Goal: Task Accomplishment & Management: Manage account settings

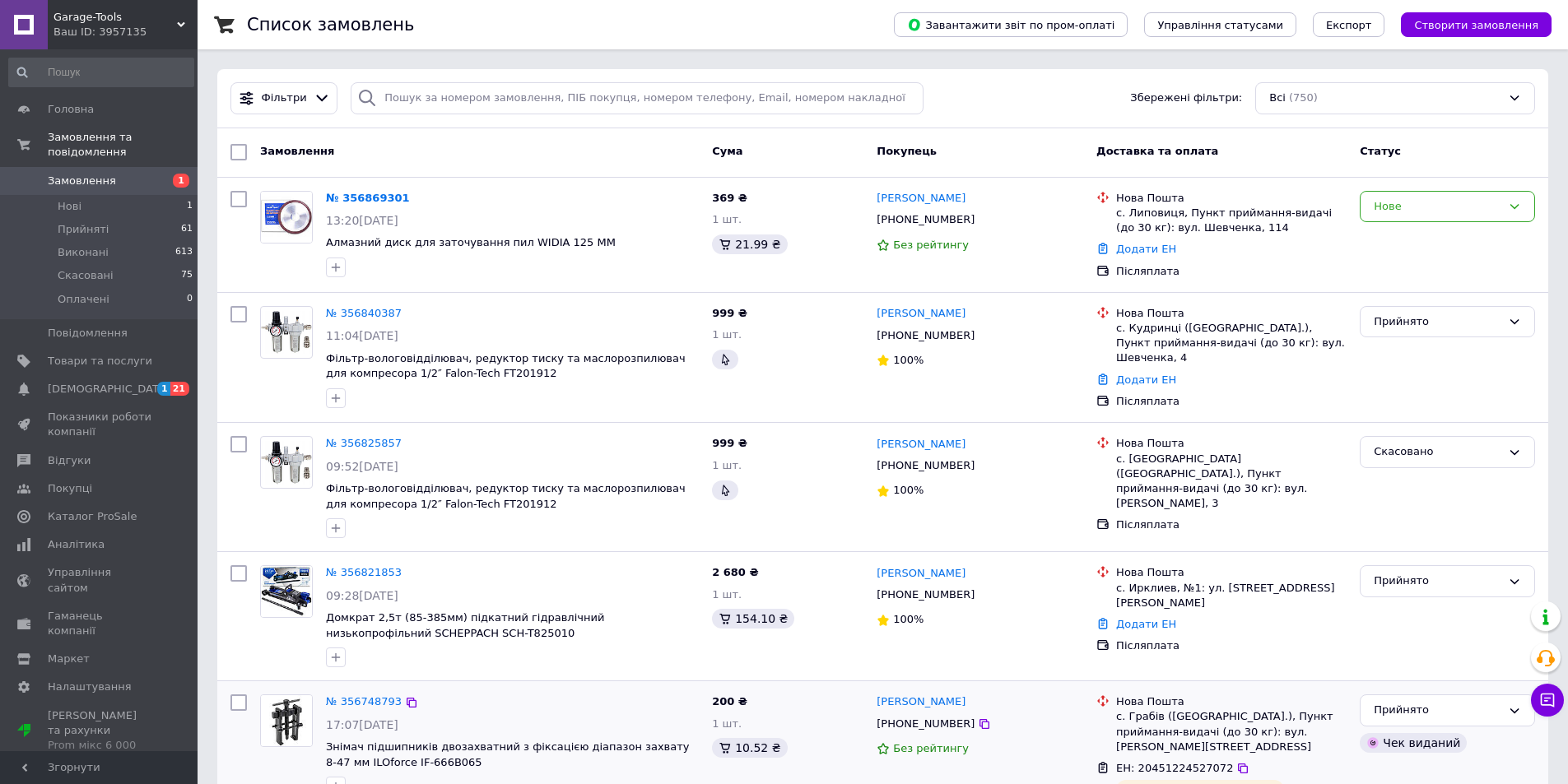
click at [990, 732] on div "+380507473310" at bounding box center [980, 724] width 210 height 18
drag, startPoint x: 370, startPoint y: 193, endPoint x: 362, endPoint y: 152, distance: 41.8
click at [1448, 221] on div "Нове" at bounding box center [1447, 206] width 175 height 32
click at [1424, 236] on li "Прийнято" at bounding box center [1446, 240] width 174 height 30
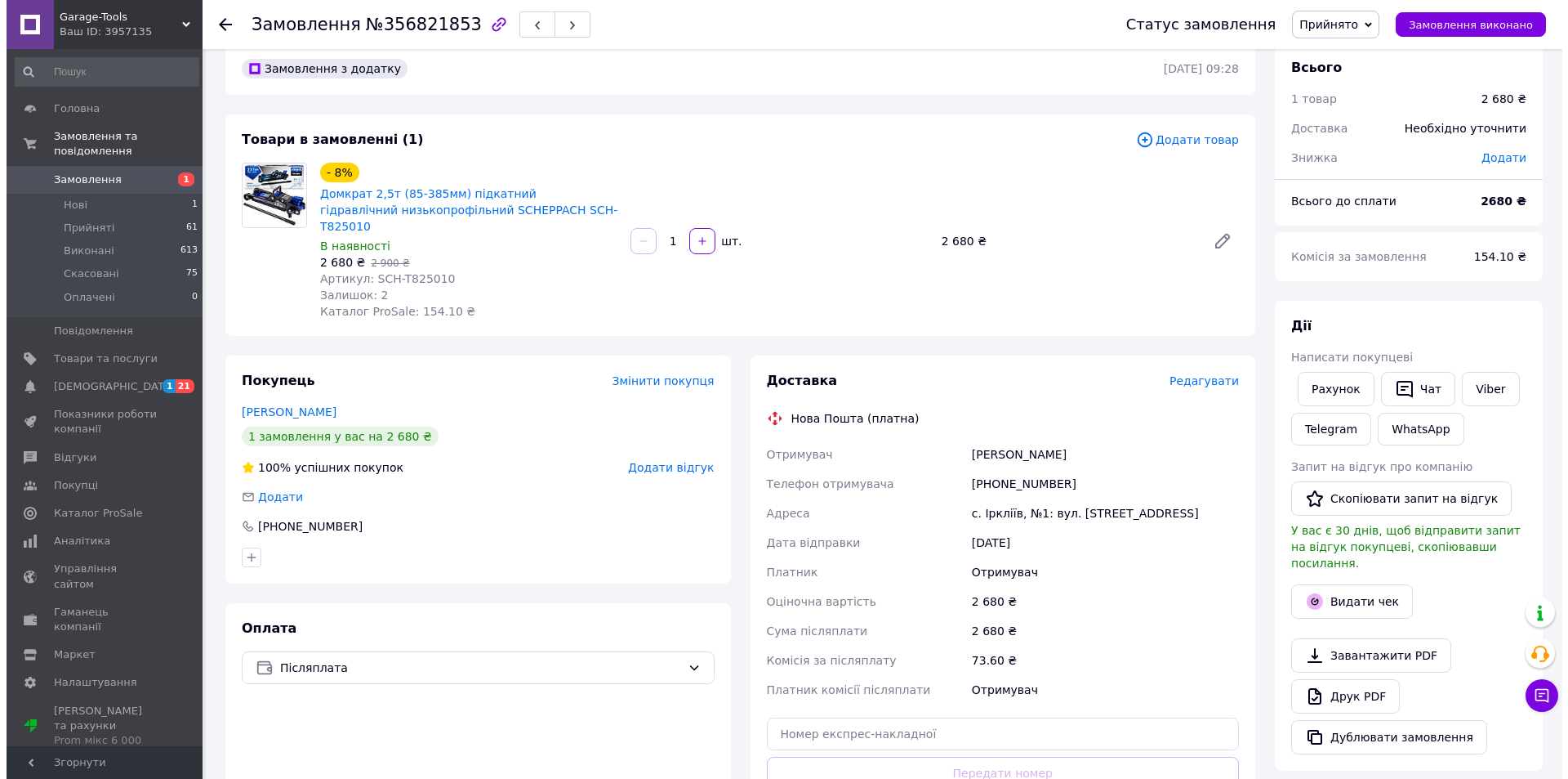
scroll to position [81, 0]
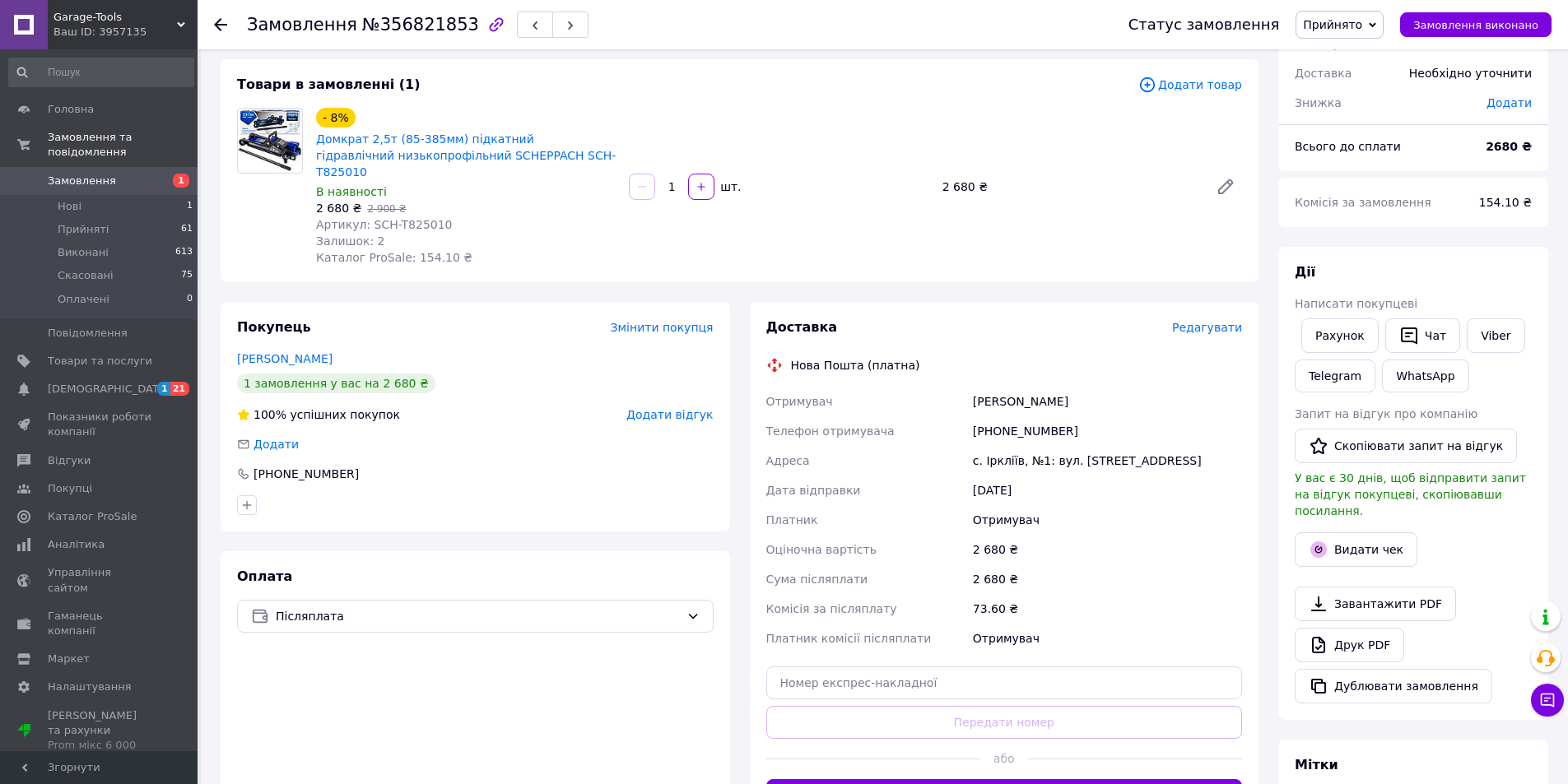
click at [1225, 318] on div "Доставка Редагувати" at bounding box center [1005, 328] width 477 height 19
click at [1205, 321] on span "Редагувати" at bounding box center [1207, 328] width 70 height 13
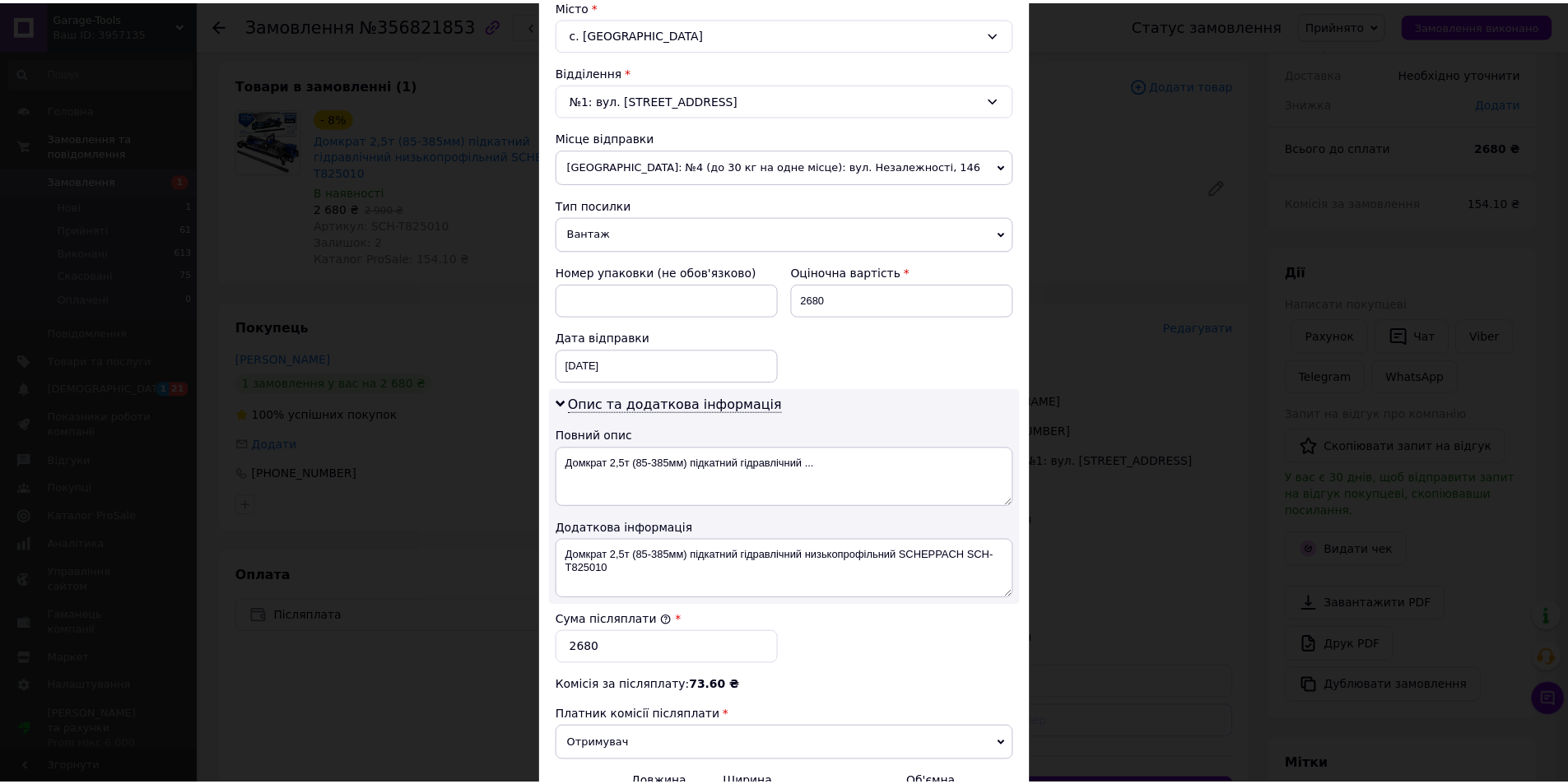
scroll to position [655, 0]
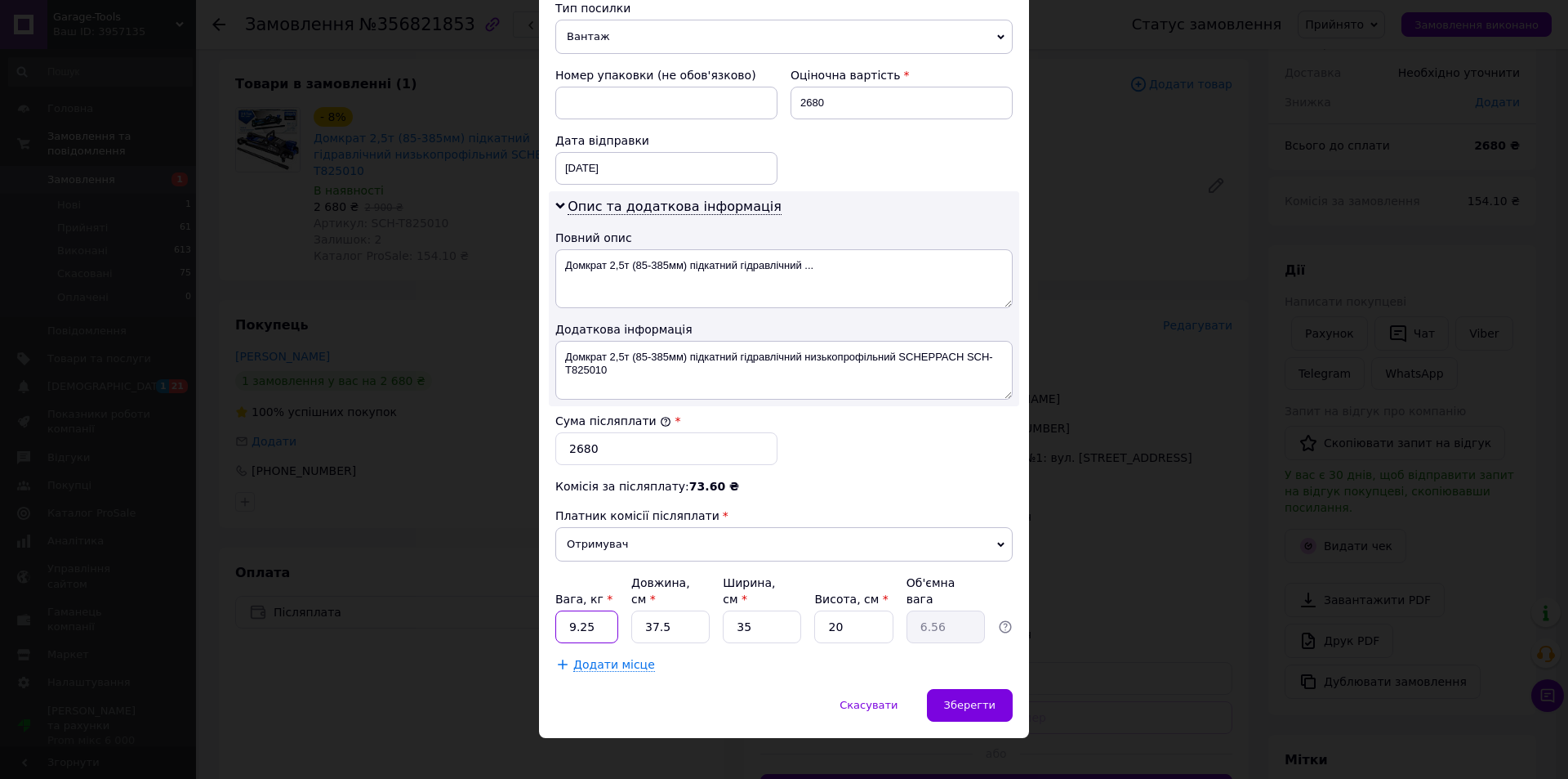
click at [597, 611] on input "9.25" at bounding box center [587, 627] width 63 height 33
type input "9"
type input "13.5"
drag, startPoint x: 684, startPoint y: 622, endPoint x: 627, endPoint y: 610, distance: 58.2
click at [631, 612] on input "37.5" at bounding box center [671, 627] width 79 height 33
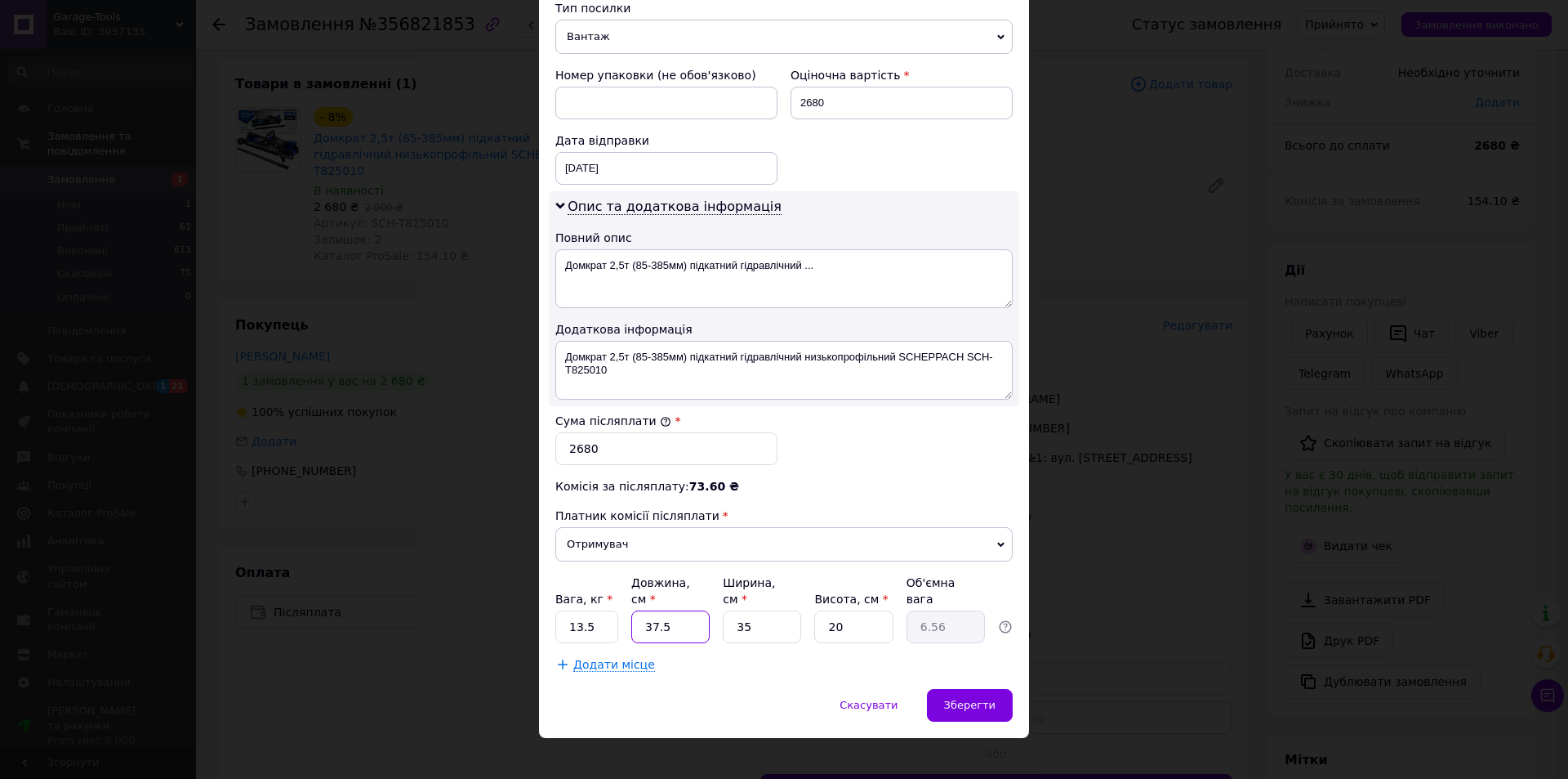
type input "5"
type input "0.88"
type input "55"
type input "9.63"
type input "55"
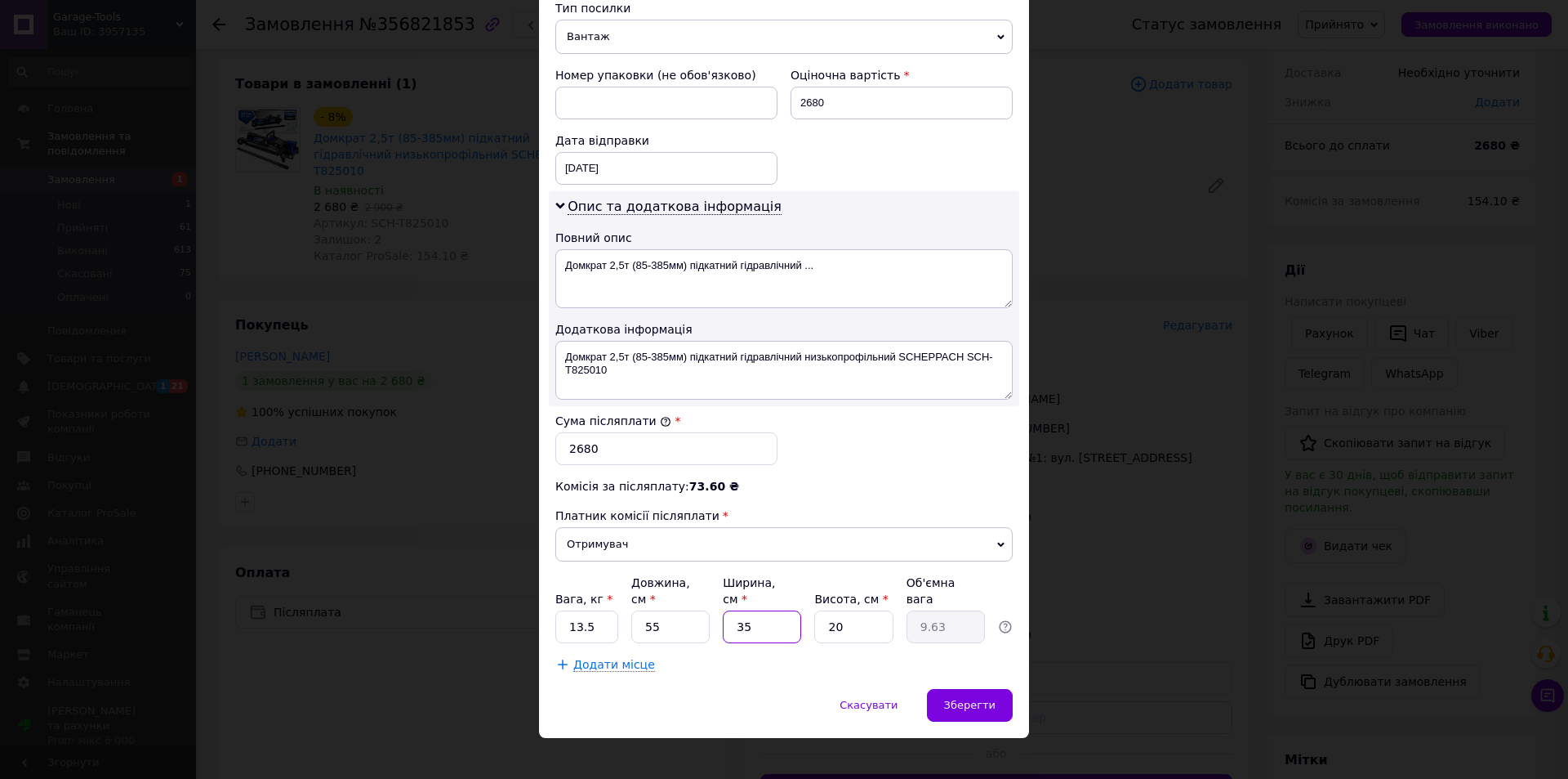
click at [795, 611] on input "35" at bounding box center [762, 627] width 79 height 33
type input "3"
type input "0.83"
type input "3"
type input "0.83"
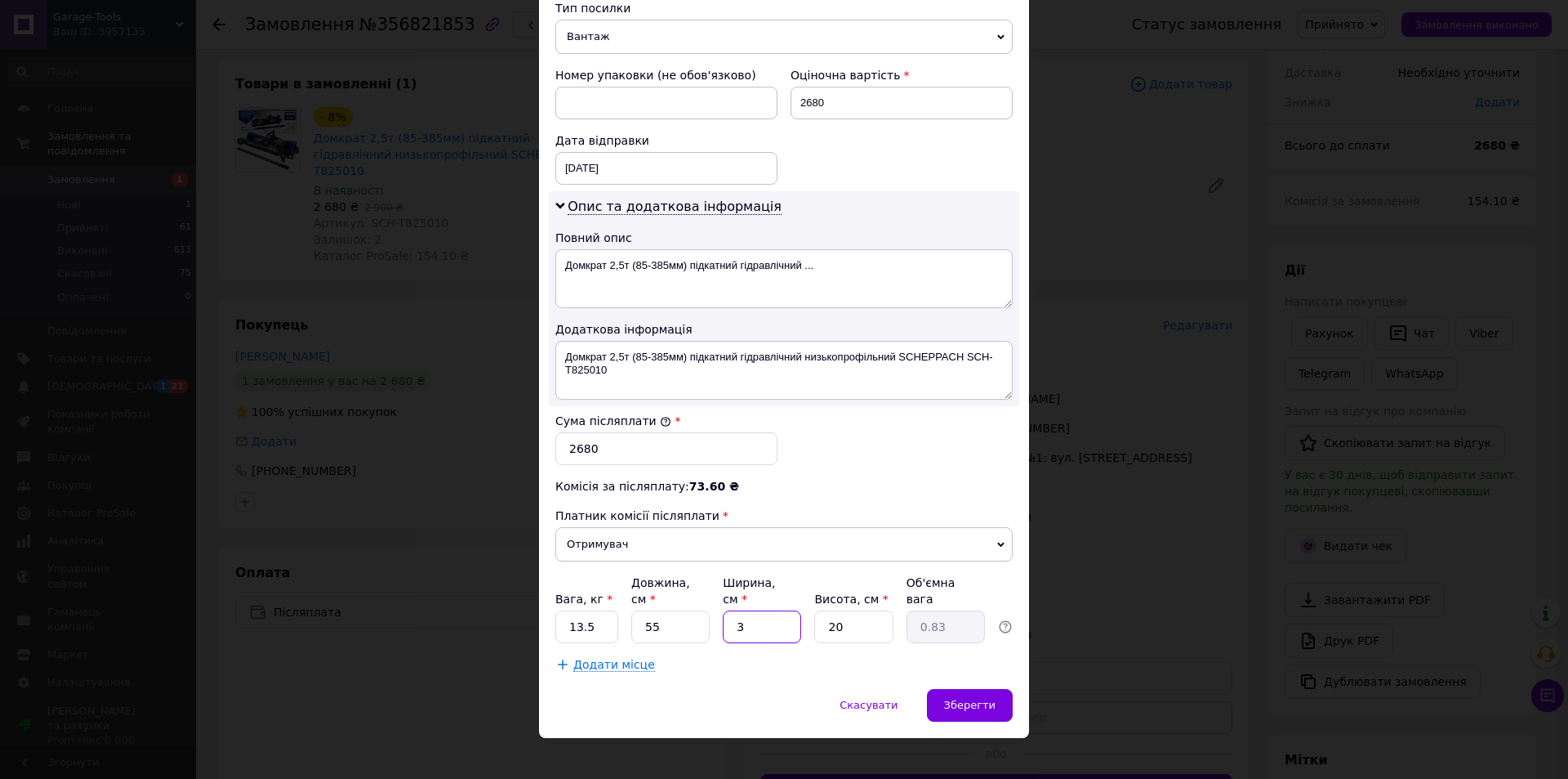
type input "30"
type input "8.25"
type input "3"
type input "0.83"
type input "35"
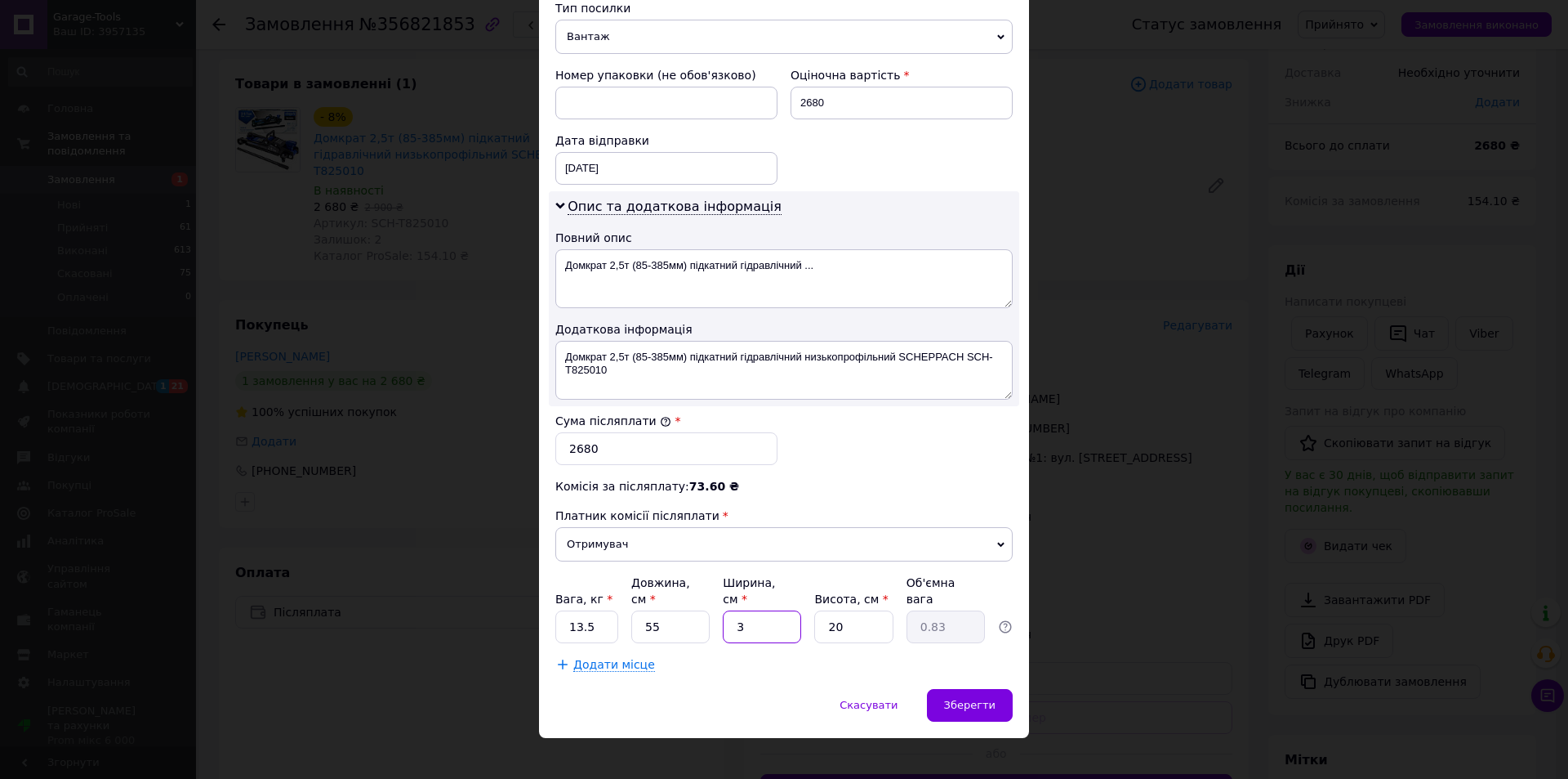
type input "9.63"
click at [862, 611] on input "20" at bounding box center [853, 627] width 79 height 33
type input "2"
type input "0.96"
type input "2"
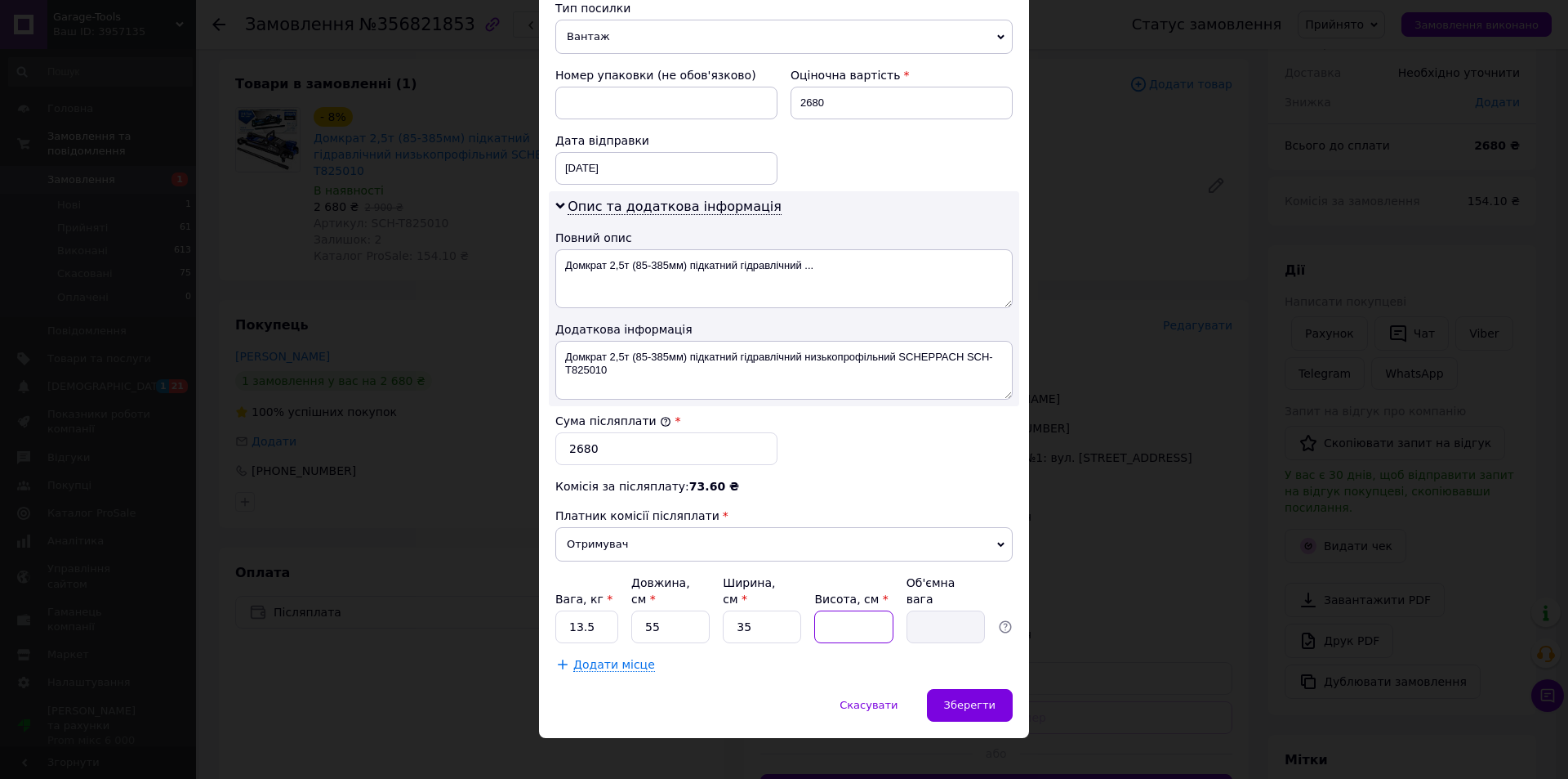
type input "0.96"
type input "25"
type input "12.03"
type input "25"
click at [926, 671] on div "Спосіб доставки Нова Пошта (платна) Платник Отримувач Відправник Прізвище отрим…" at bounding box center [784, 72] width 490 height 1233
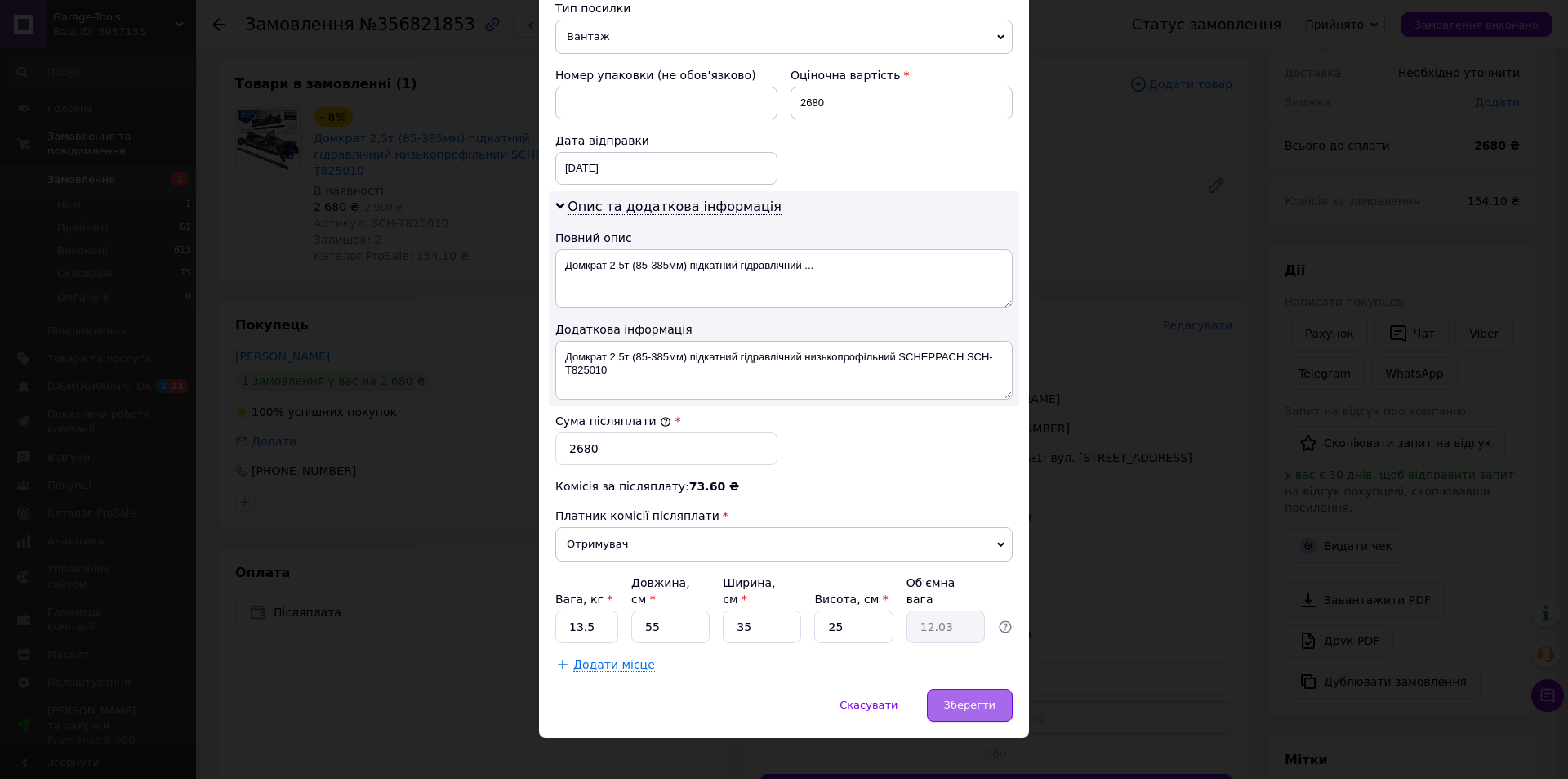
click at [940, 688] on div "Зберегти" at bounding box center [969, 705] width 86 height 33
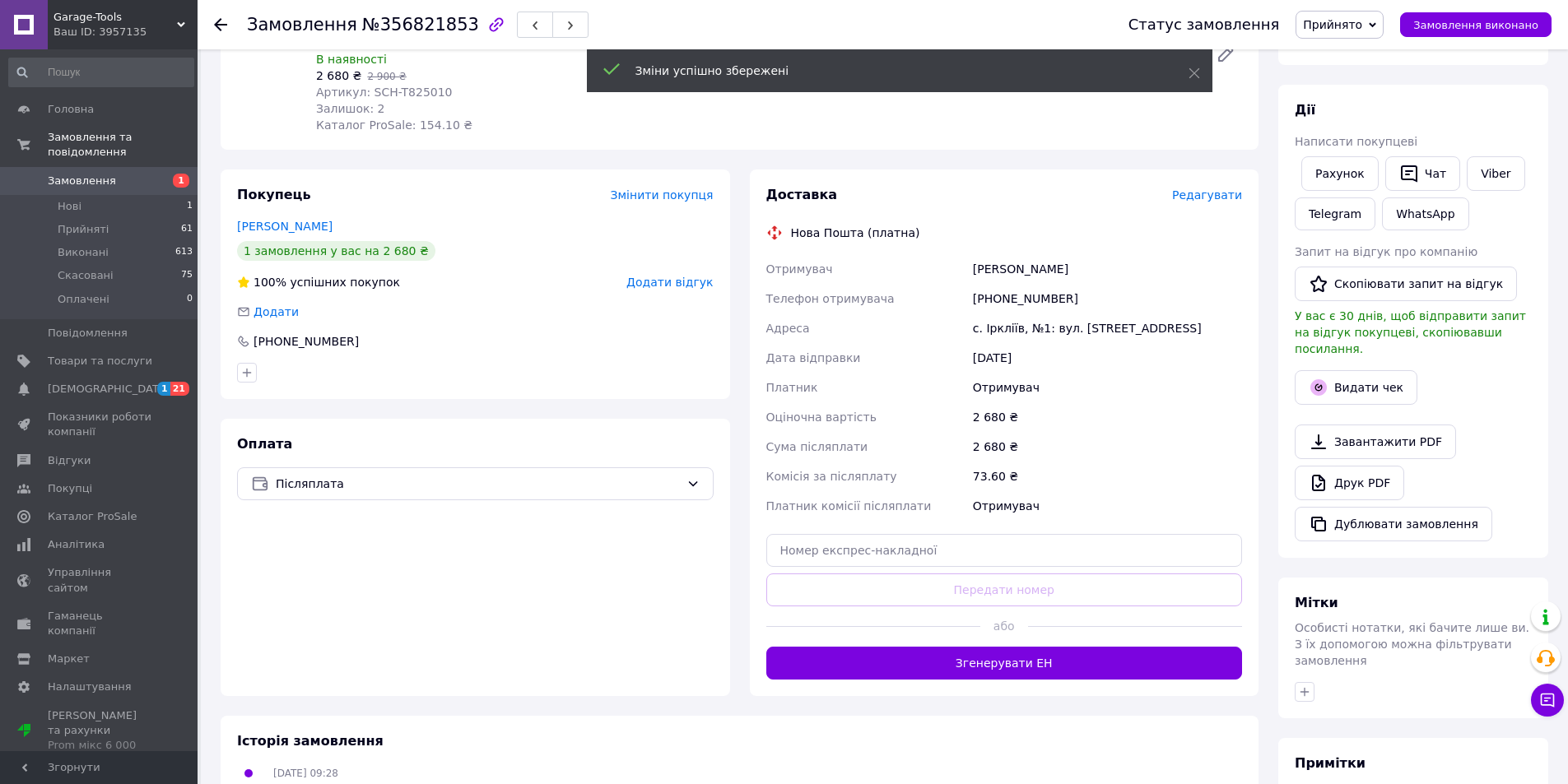
scroll to position [247, 0]
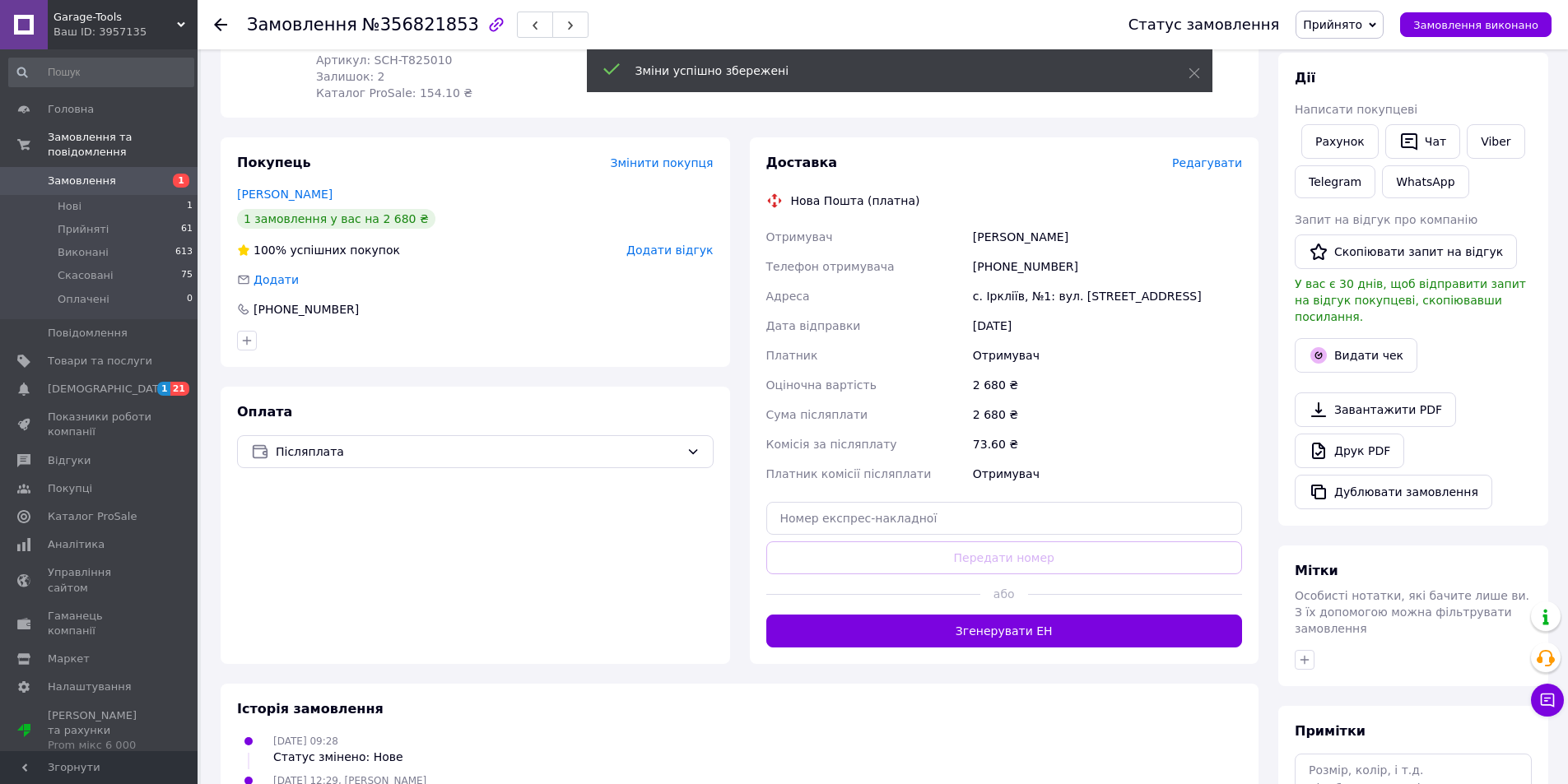
click at [1012, 633] on div "Доставка Редагувати Нова Пошта (платна) Отримувач Кулик Влад Телефон отримувача…" at bounding box center [1004, 400] width 509 height 526
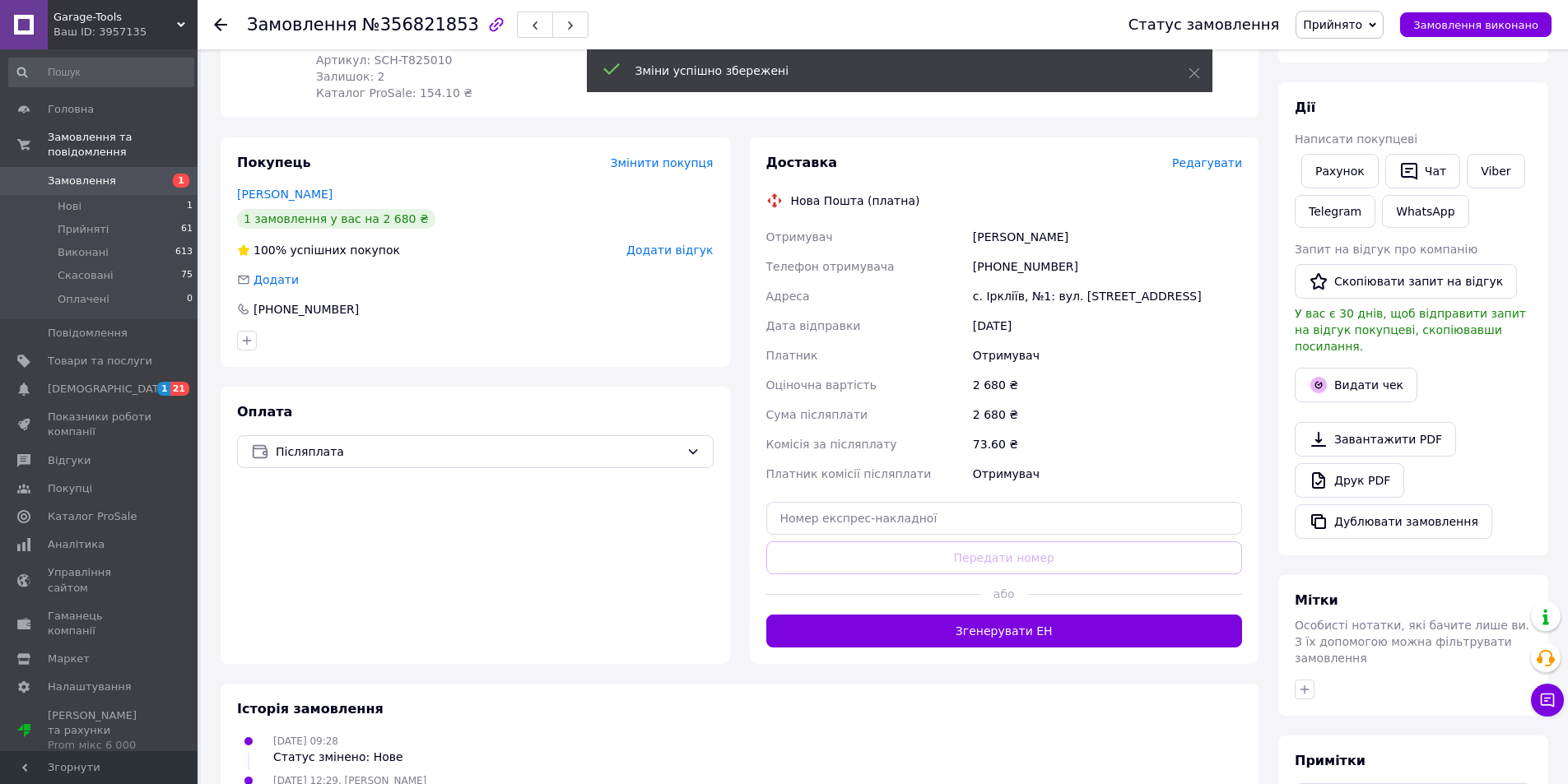
click at [1012, 631] on div "Доставка Редагувати Нова Пошта (платна) Отримувач Кулик Влад Телефон отримувача…" at bounding box center [1004, 400] width 509 height 526
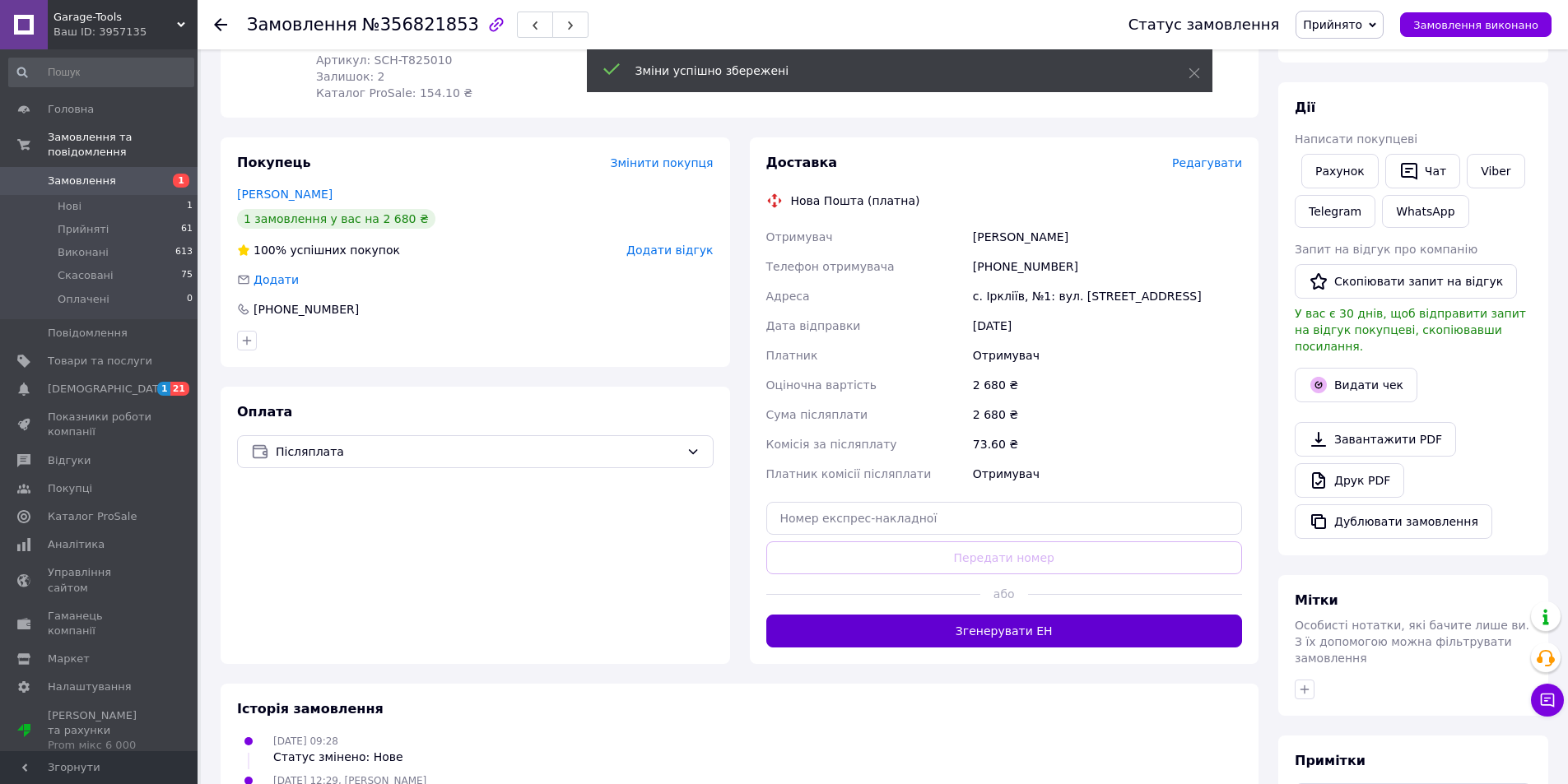
click at [1019, 616] on button "Згенерувати ЕН" at bounding box center [1005, 631] width 477 height 33
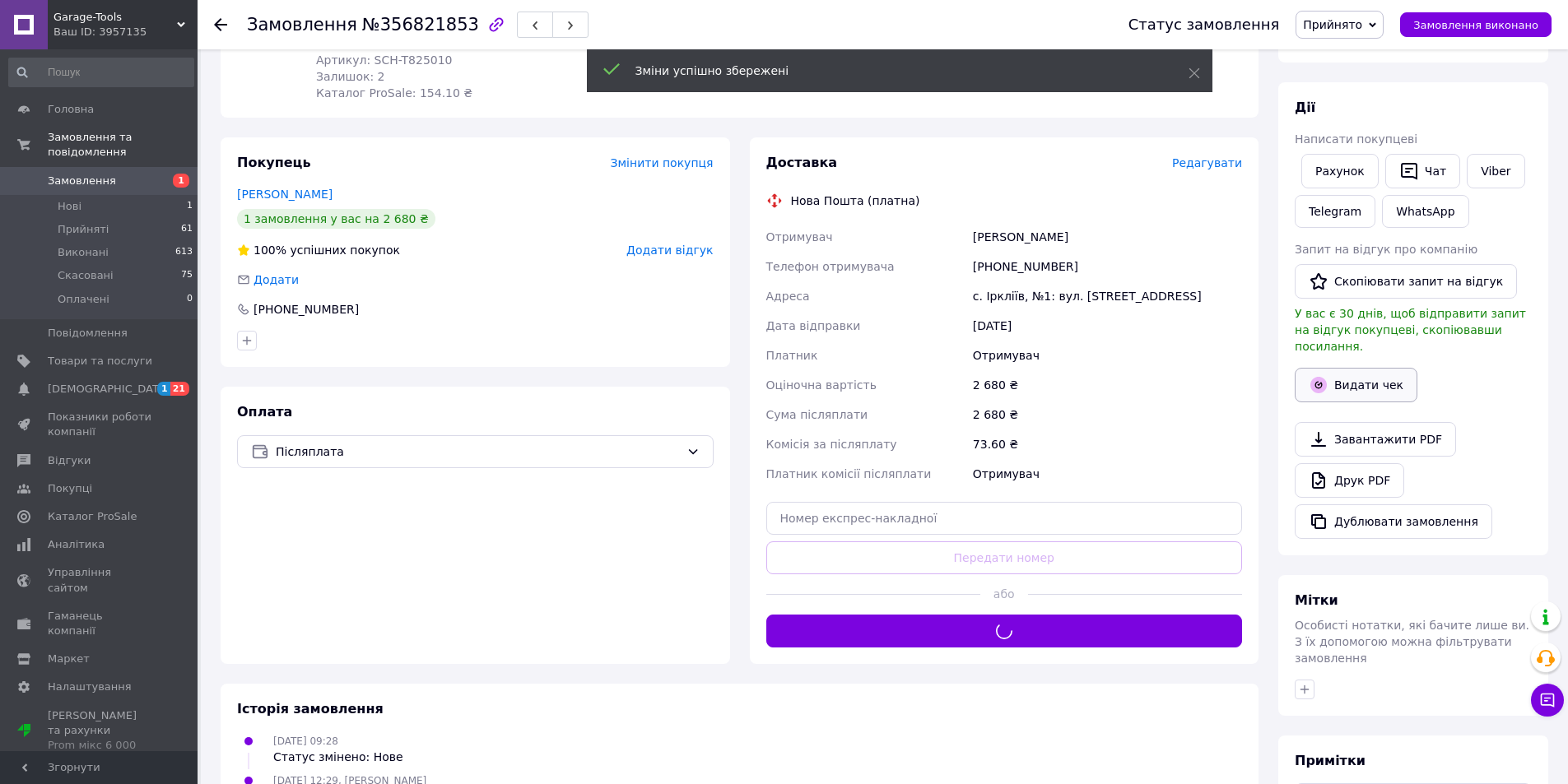
click at [1306, 368] on button "Видати чек" at bounding box center [1355, 386] width 122 height 35
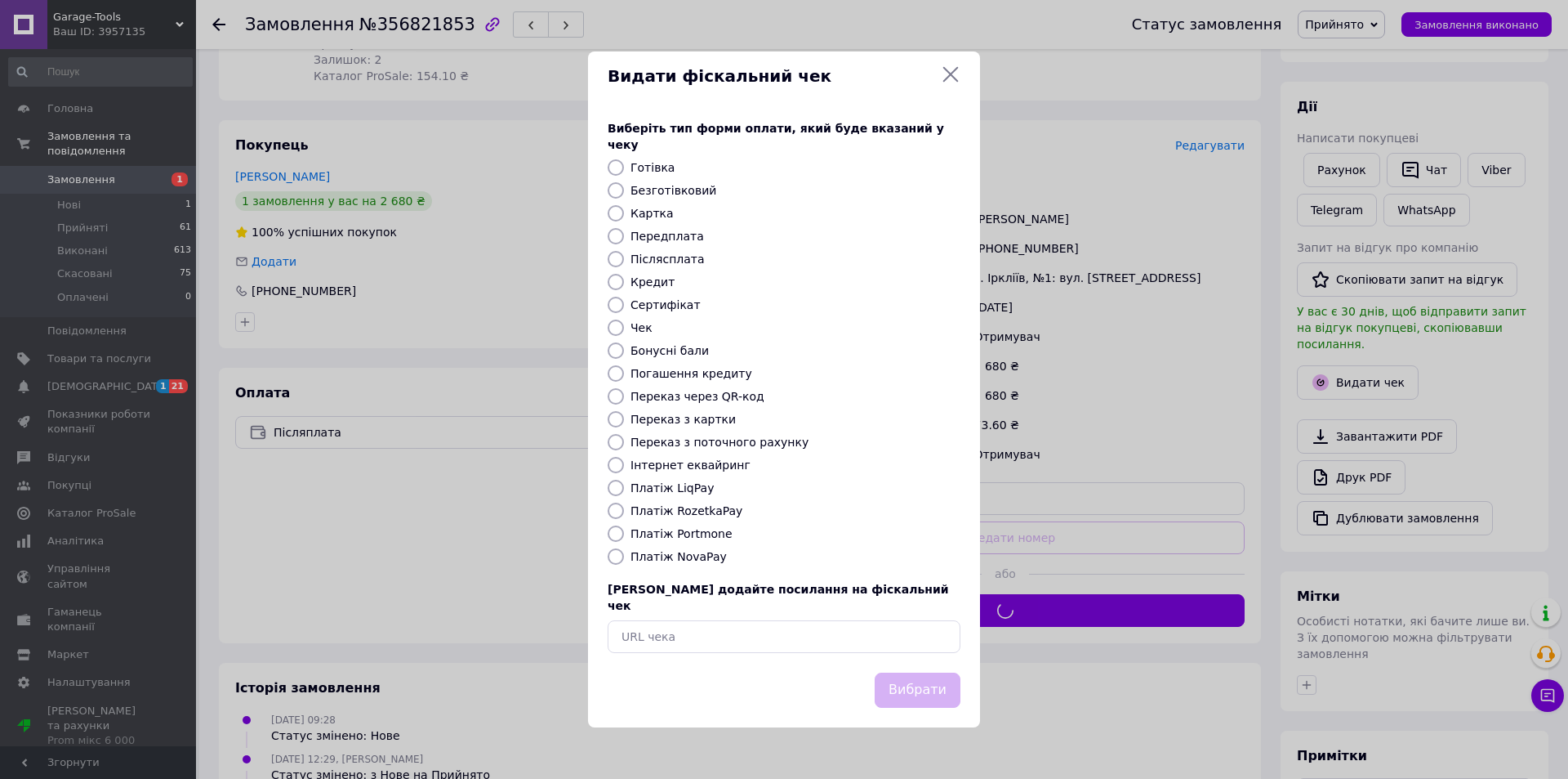
click at [659, 195] on label "Безготівковий" at bounding box center [673, 190] width 86 height 13
click at [624, 195] on input "Безготівковий" at bounding box center [616, 190] width 16 height 16
radio input "true"
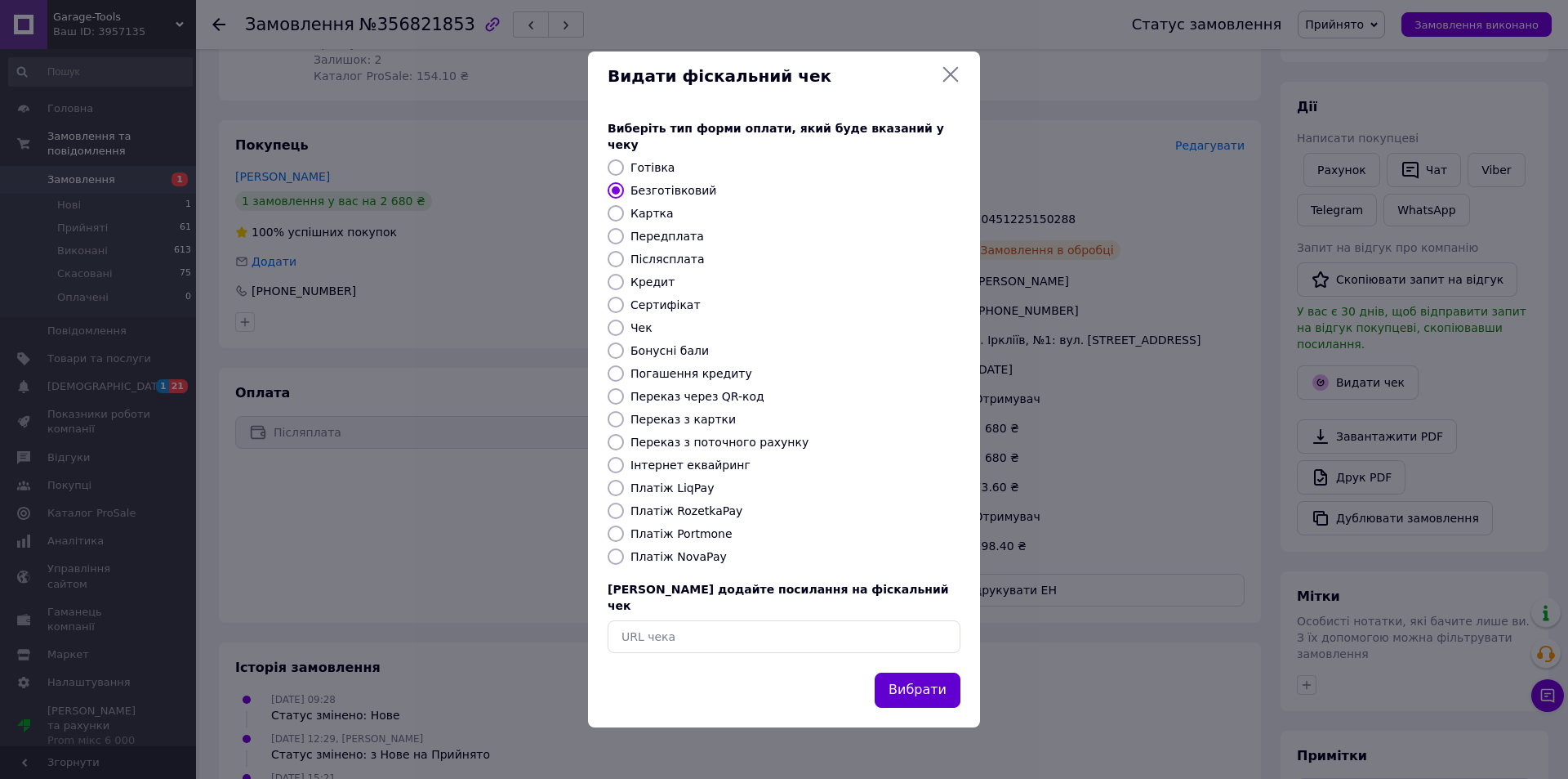
drag, startPoint x: 879, startPoint y: 681, endPoint x: 890, endPoint y: 675, distance: 12.5
click at [881, 680] on div "Вибрати" at bounding box center [917, 690] width 92 height 42
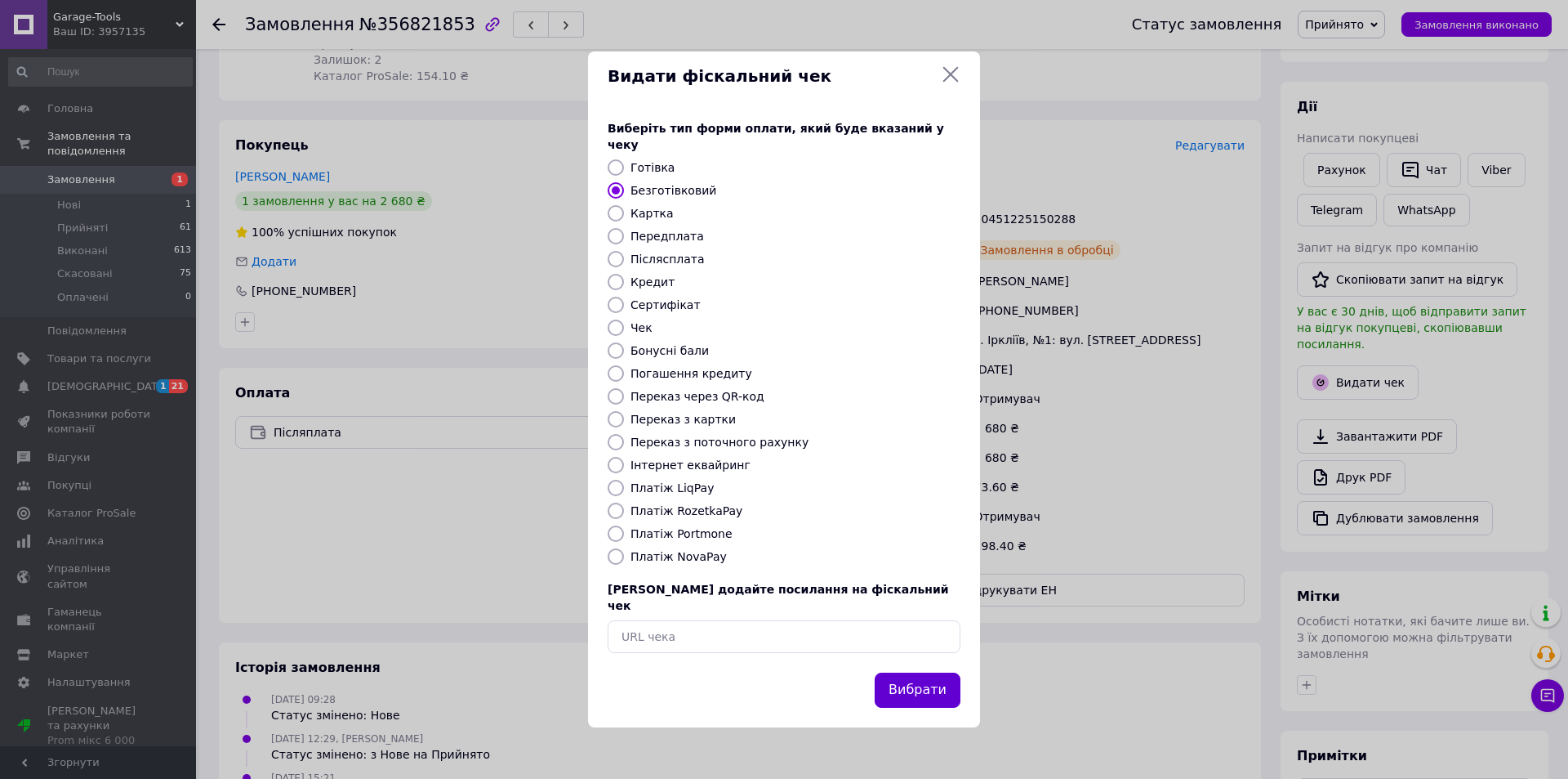
click at [890, 675] on button "Вибрати" at bounding box center [917, 690] width 86 height 35
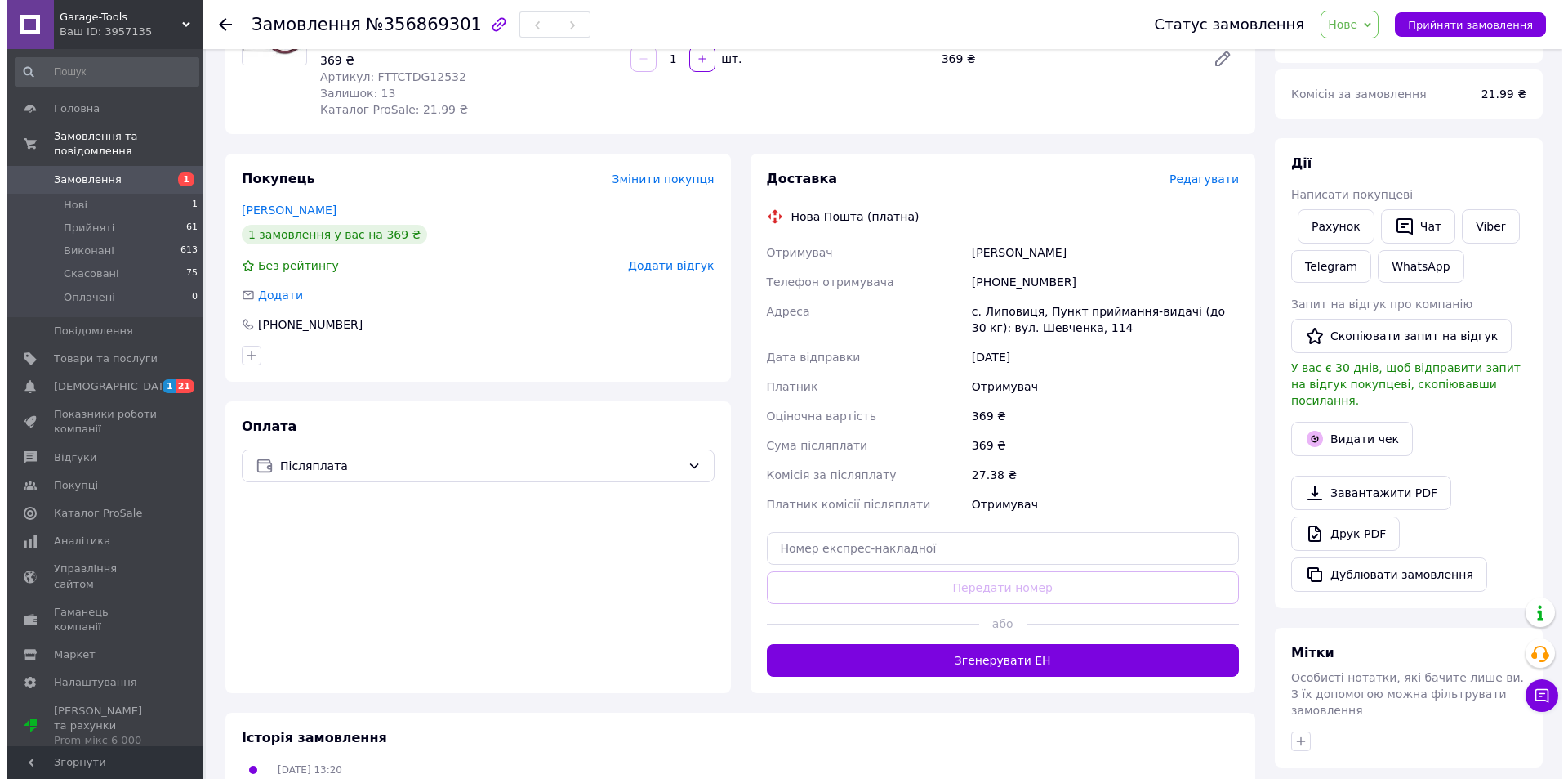
scroll to position [245, 0]
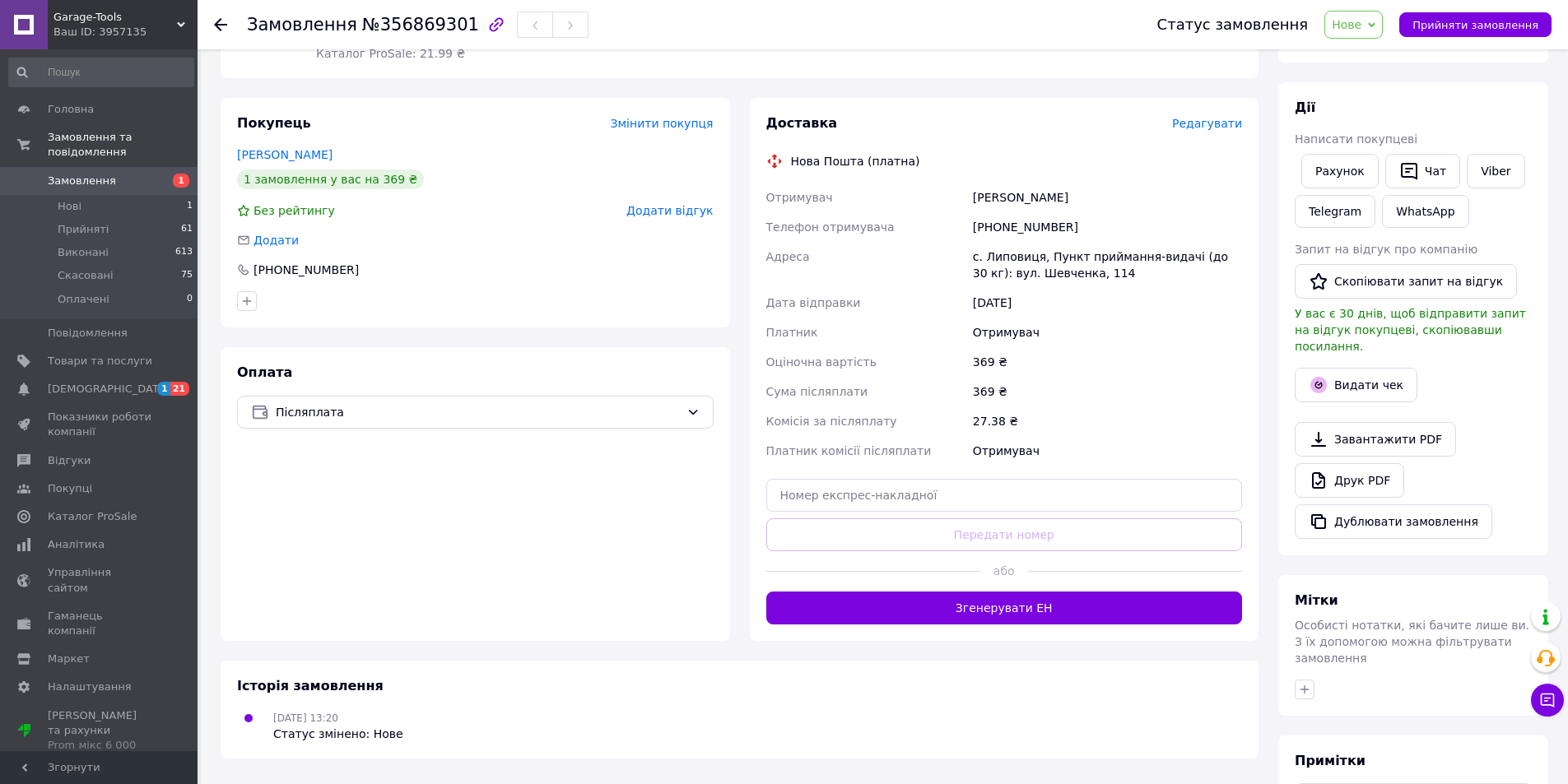
click at [1215, 118] on div "Доставка Редагувати Нова Пошта (платна) Отримувач Чоповський Іван Телефон отрим…" at bounding box center [1005, 369] width 477 height 510
click at [1214, 117] on span "Редагувати" at bounding box center [1207, 123] width 70 height 13
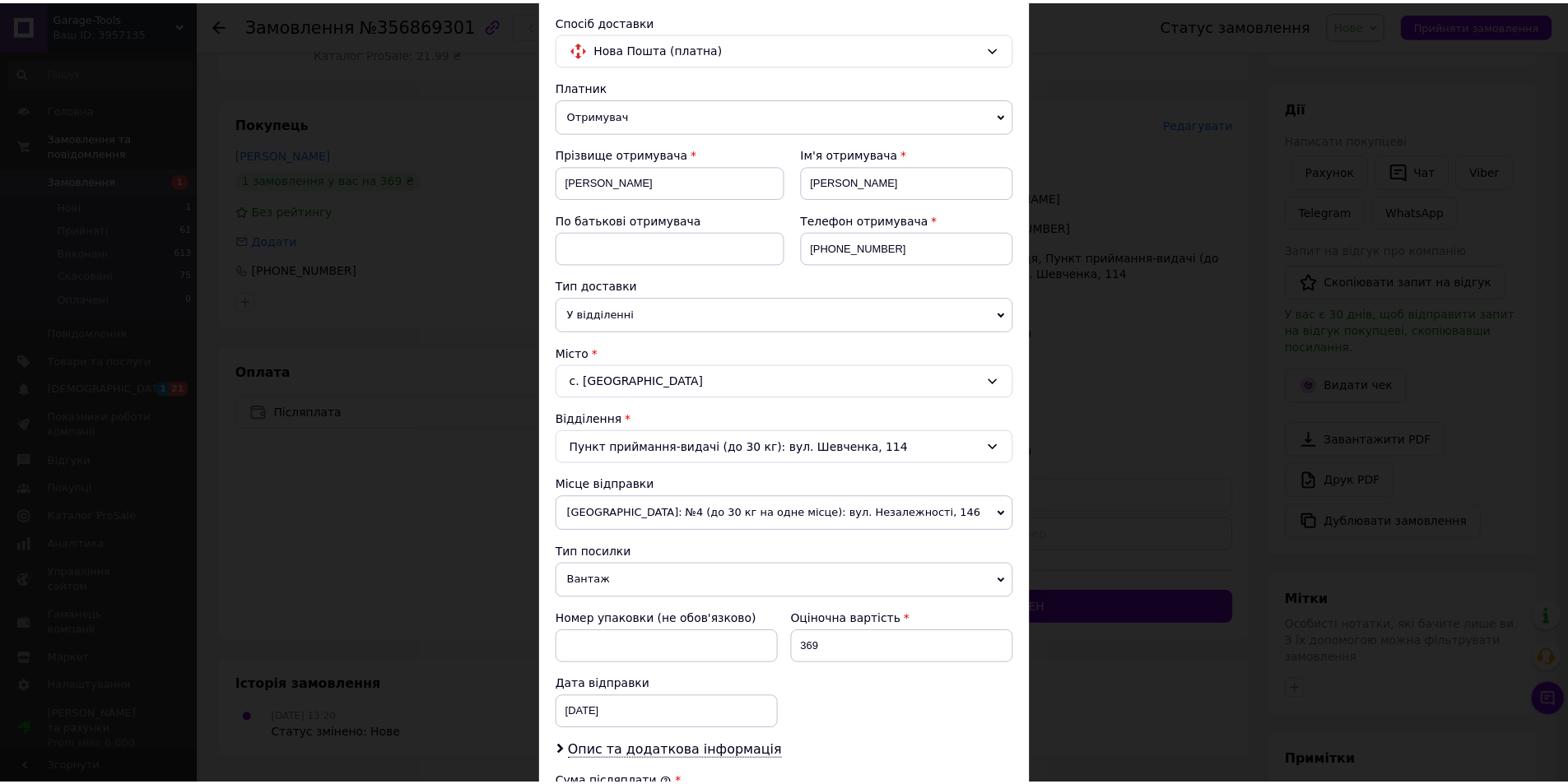
scroll to position [411, 0]
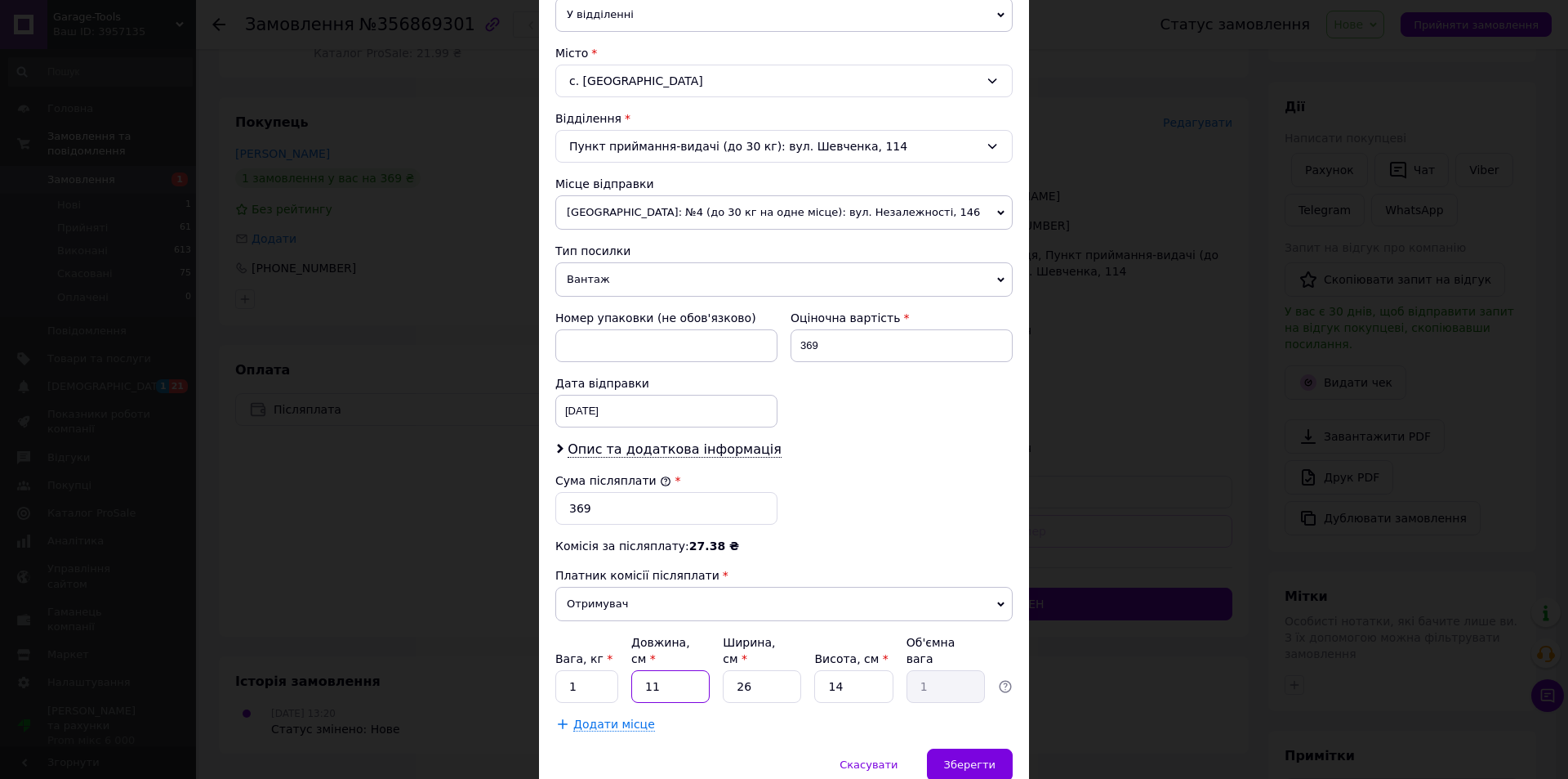
click at [673, 670] on input "11" at bounding box center [671, 687] width 79 height 33
type input "1"
type input "0.1"
type input "13"
type input "1.18"
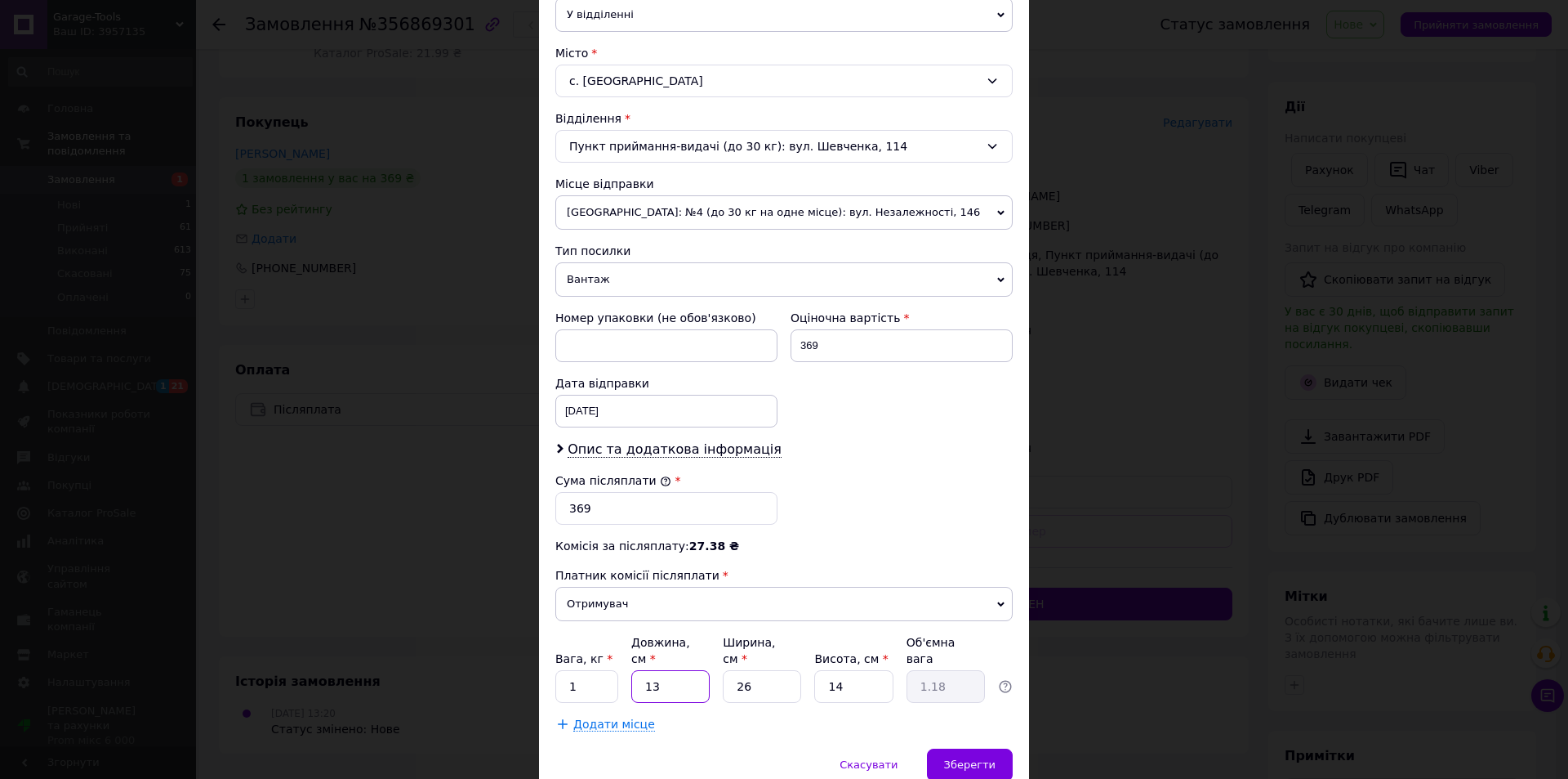
type input "13"
click at [743, 681] on input "26" at bounding box center [762, 687] width 79 height 33
type input "2"
type input "0.1"
type input "1"
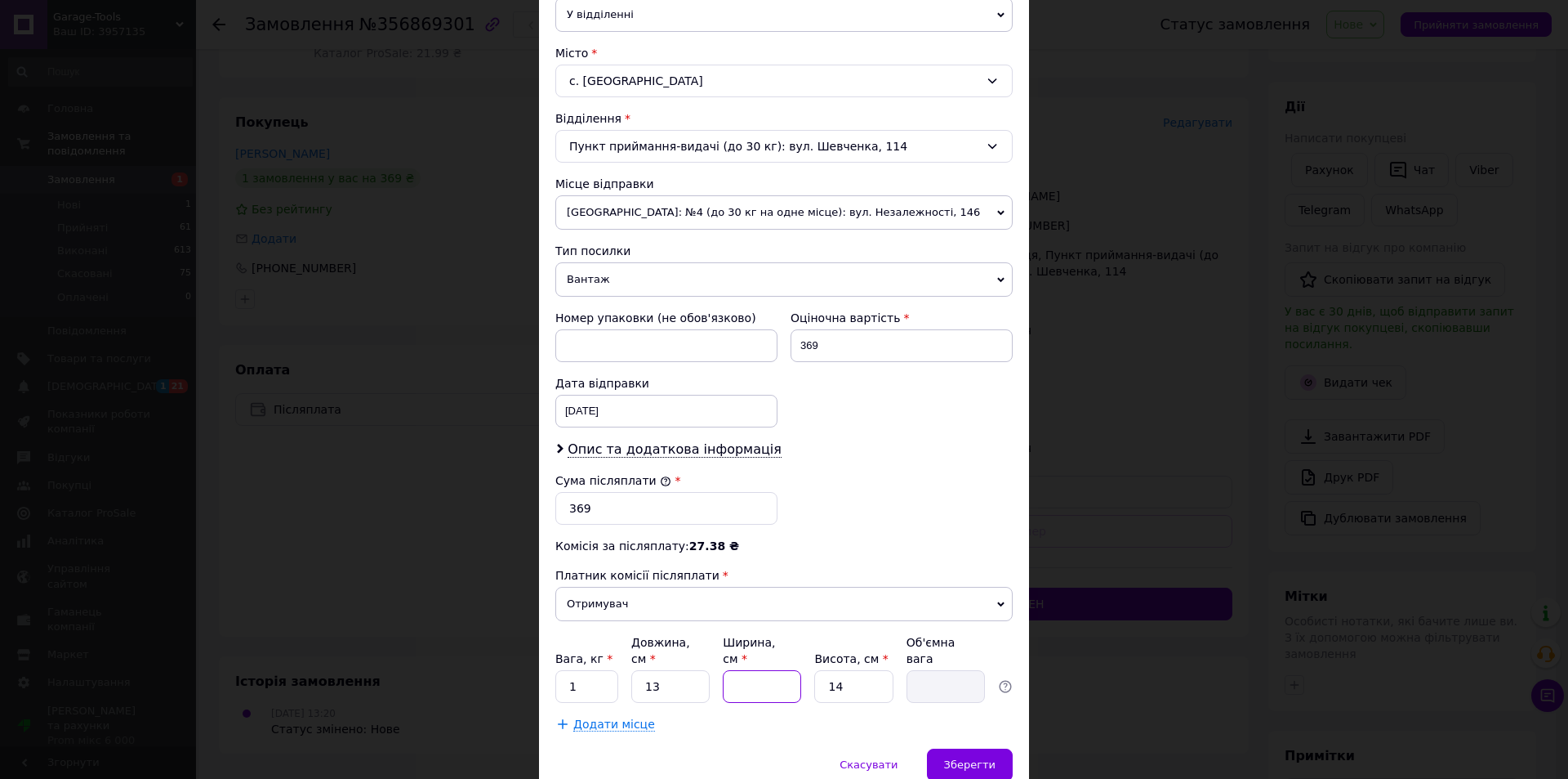
type input "0.1"
type input "14"
type input "0.64"
type input "14"
click at [652, 676] on input "13" at bounding box center [671, 687] width 79 height 33
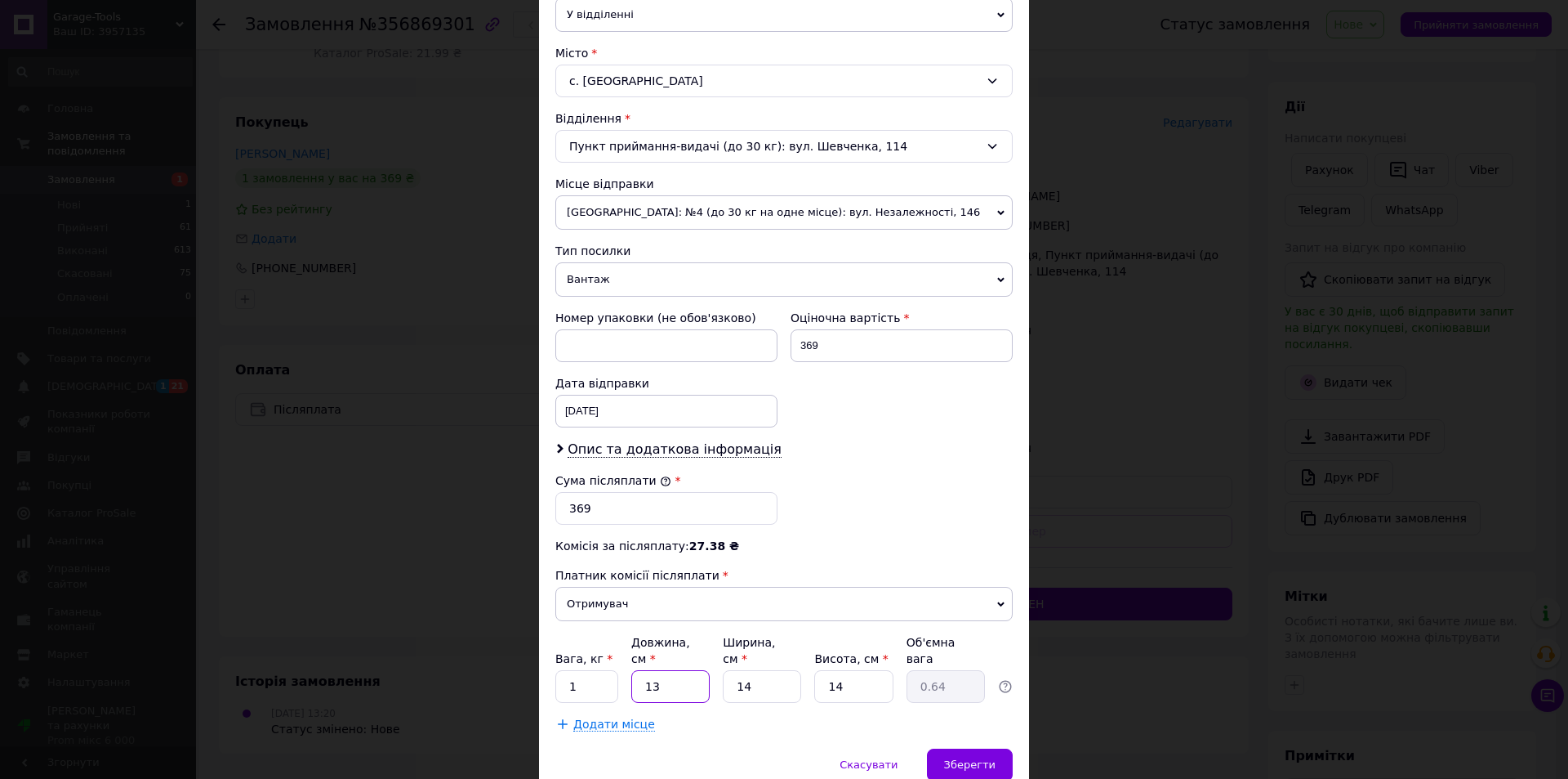
type input "1"
type input "0.1"
type input "14"
type input "0.69"
type input "14"
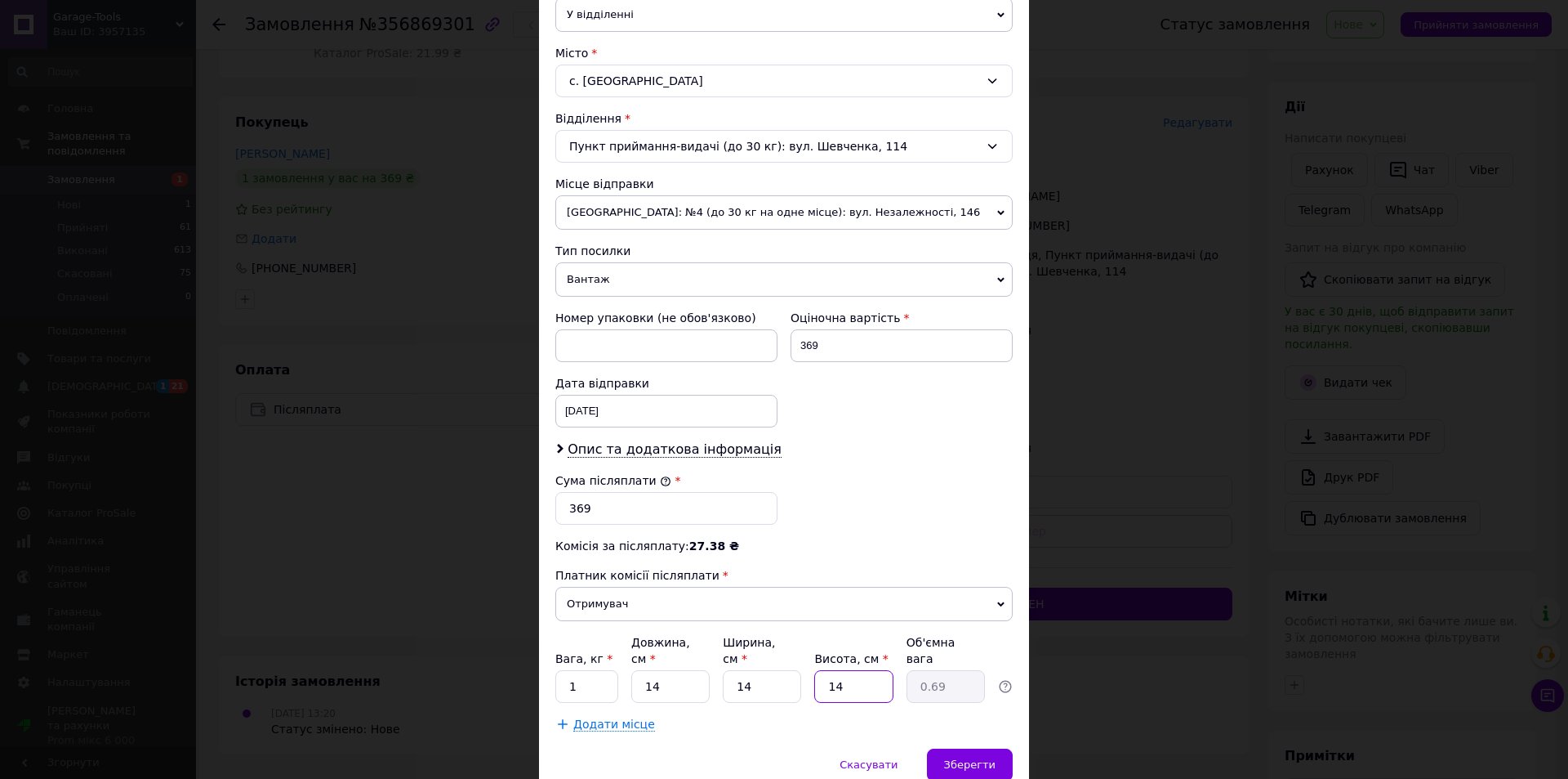
drag, startPoint x: 864, startPoint y: 681, endPoint x: 758, endPoint y: 666, distance: 107.1
click at [760, 667] on div "Вага, кг * 1 Довжина, см * 14 Ширина, см * 14 Висота, см * 14 Об'ємна вага 0.69" at bounding box center [784, 668] width 458 height 69
type input "2"
type input "0.1"
click at [845, 672] on input "2" at bounding box center [853, 687] width 79 height 33
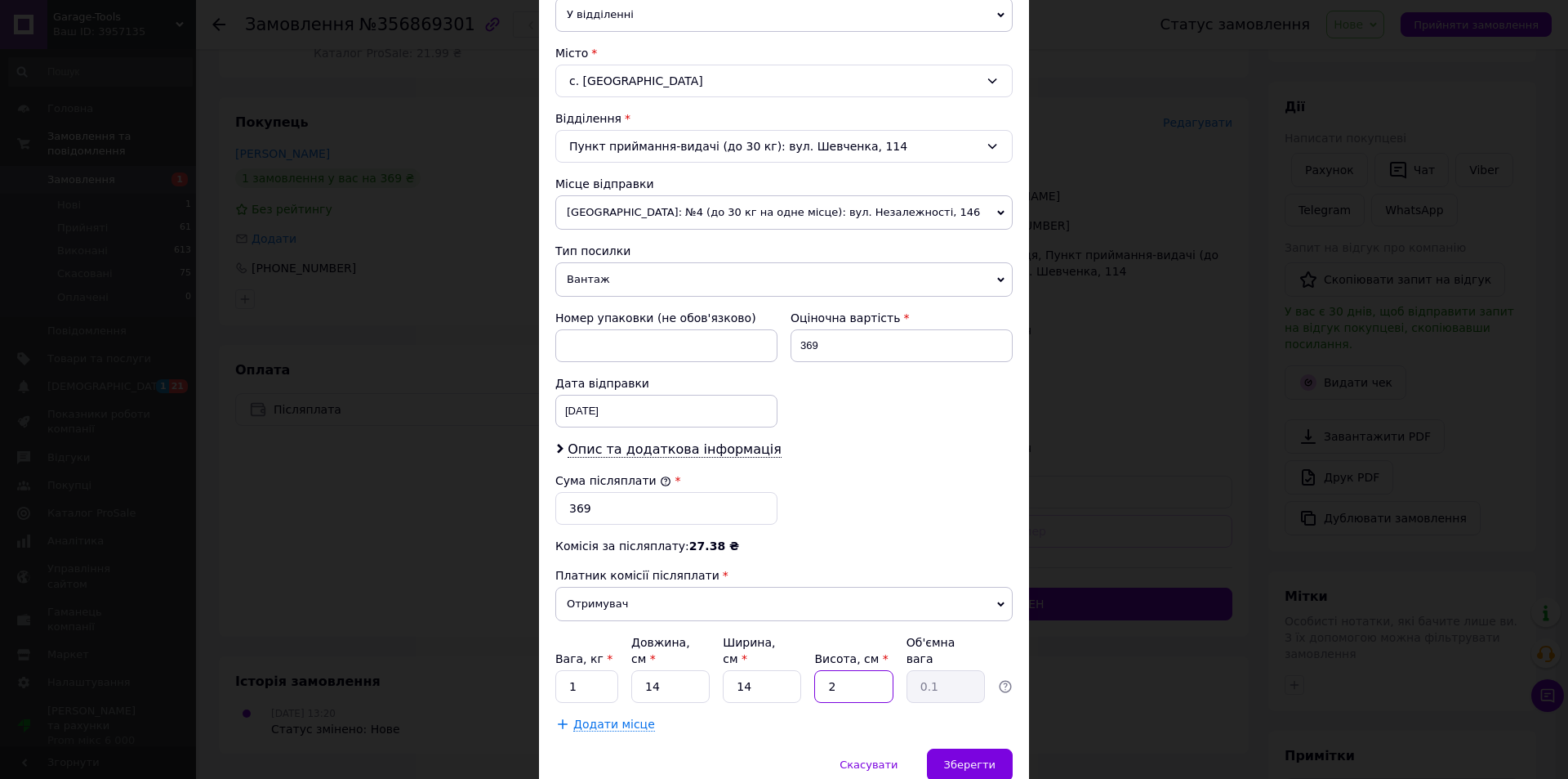
click at [843, 672] on input "2" at bounding box center [853, 687] width 79 height 33
type input "2"
click at [612, 670] on input "1" at bounding box center [587, 687] width 63 height 33
type input "2"
type input "0.5"
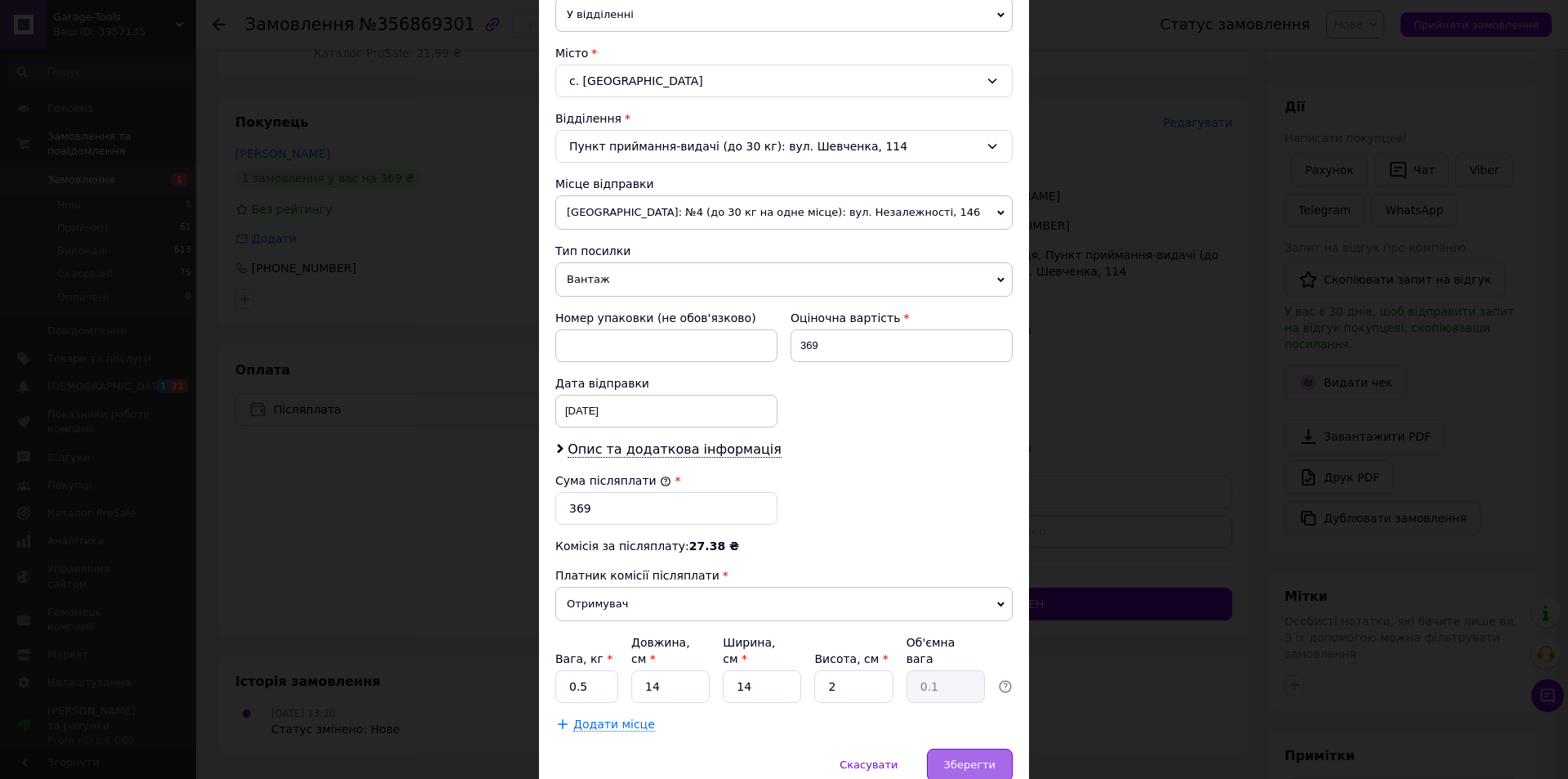
click at [970, 758] on span "Зберегти" at bounding box center [969, 763] width 51 height 12
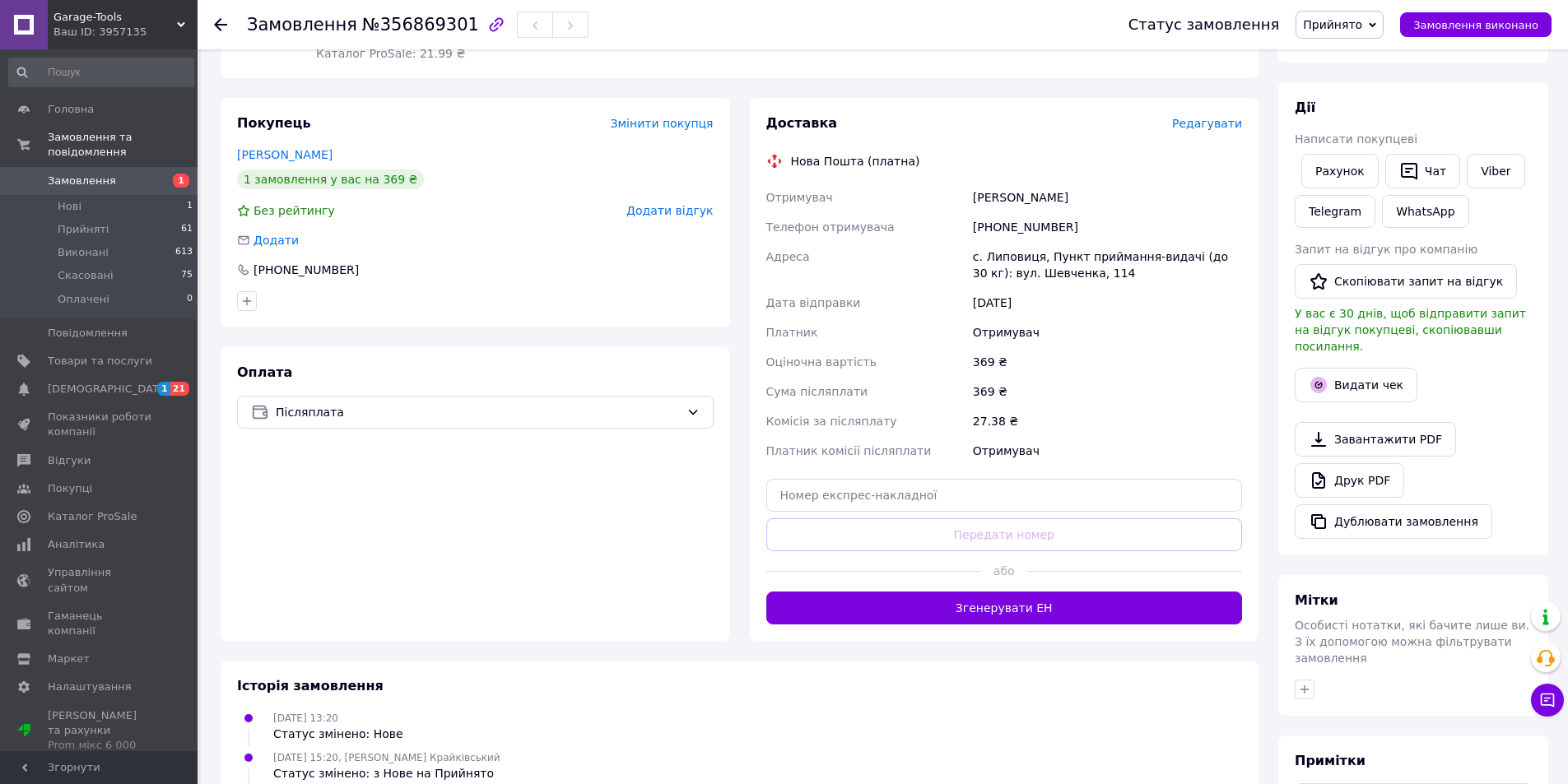
click at [1088, 592] on button "Згенерувати ЕН" at bounding box center [1005, 608] width 477 height 33
click at [1352, 370] on button "Видати чек" at bounding box center [1355, 386] width 122 height 35
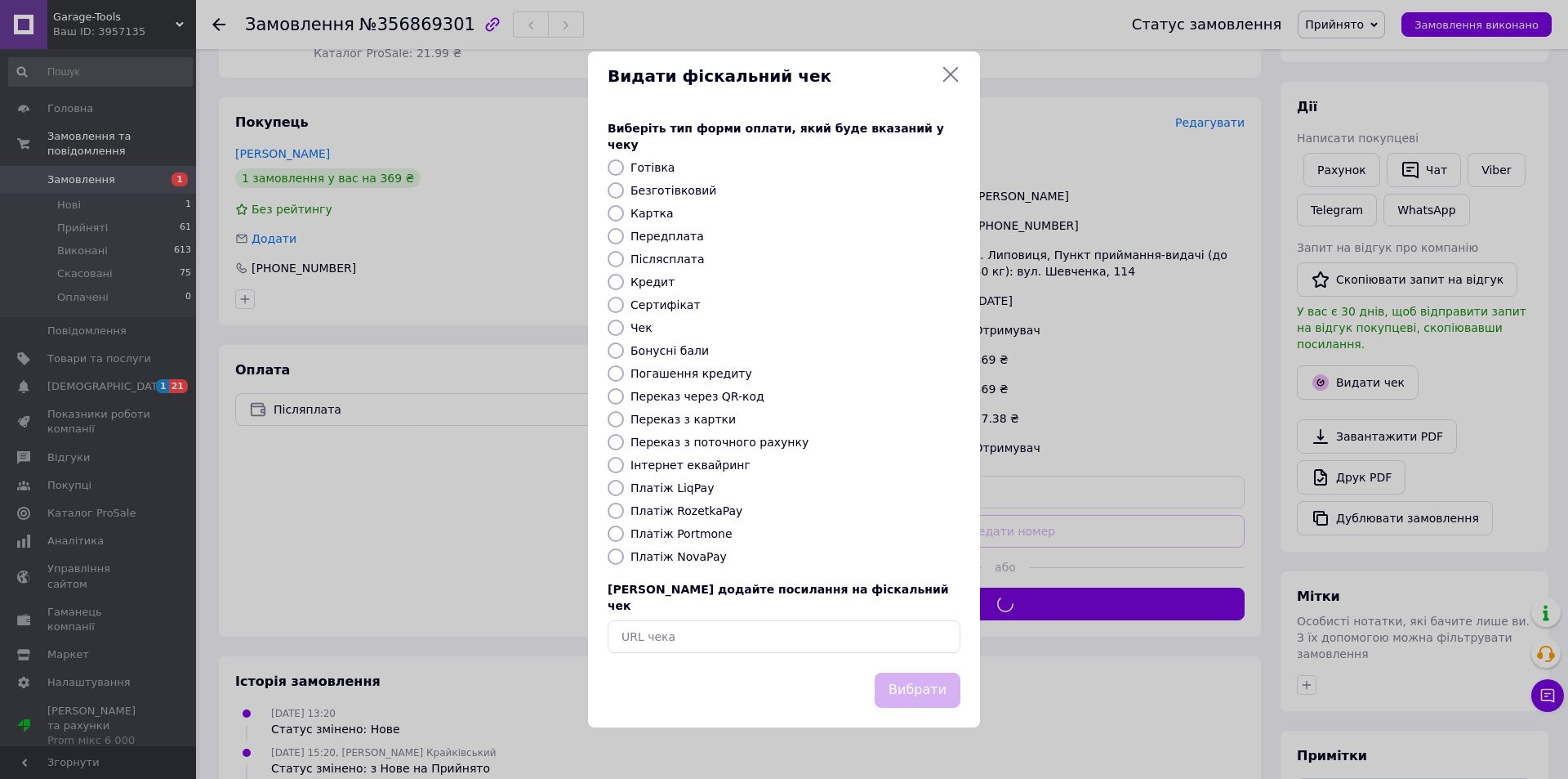
click at [638, 193] on label "Безготівковий" at bounding box center [673, 190] width 86 height 13
click at [624, 193] on input "Безготівковий" at bounding box center [616, 190] width 16 height 16
radio input "true"
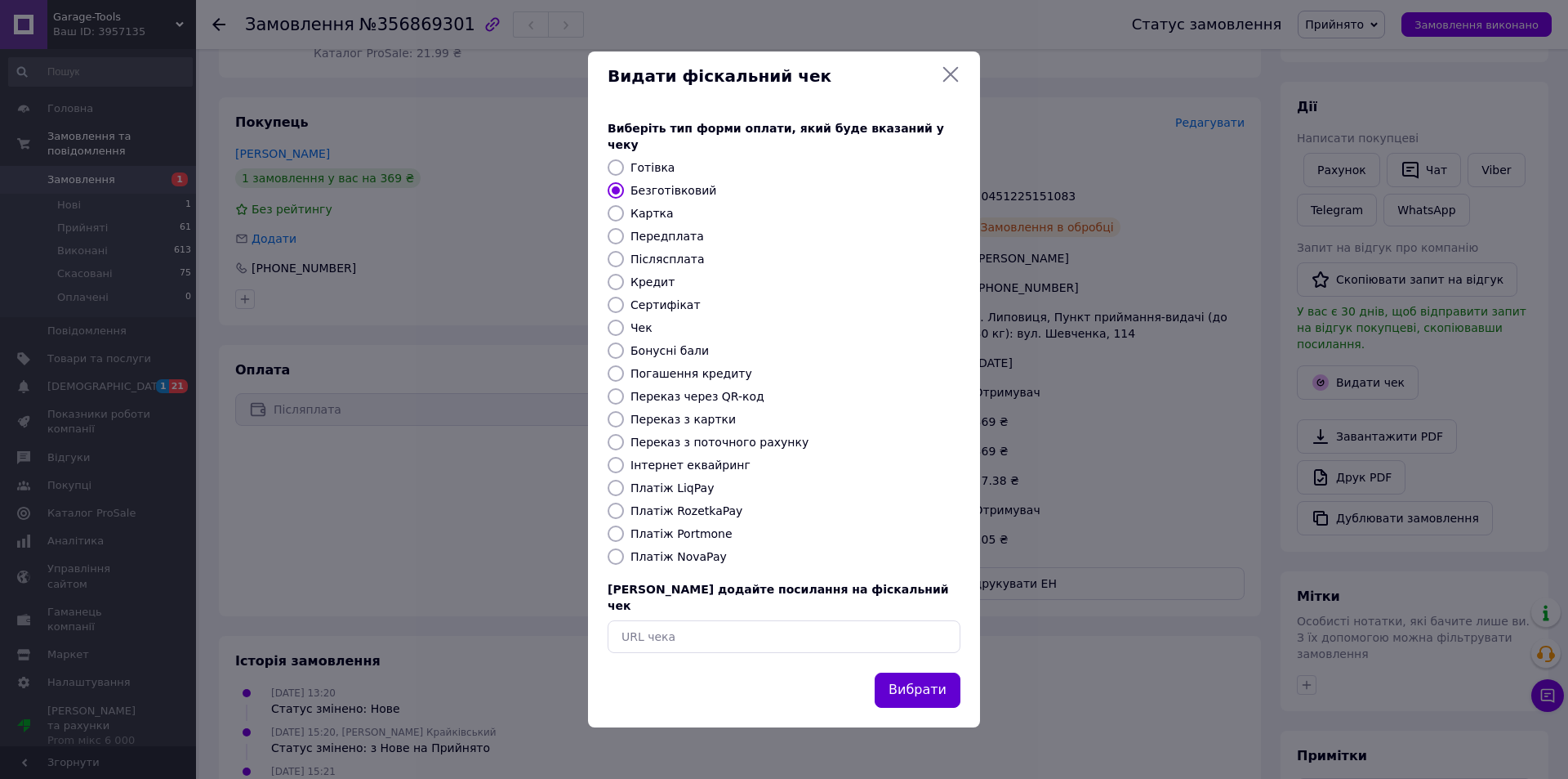
click at [911, 673] on button "Вибрати" at bounding box center [917, 690] width 86 height 35
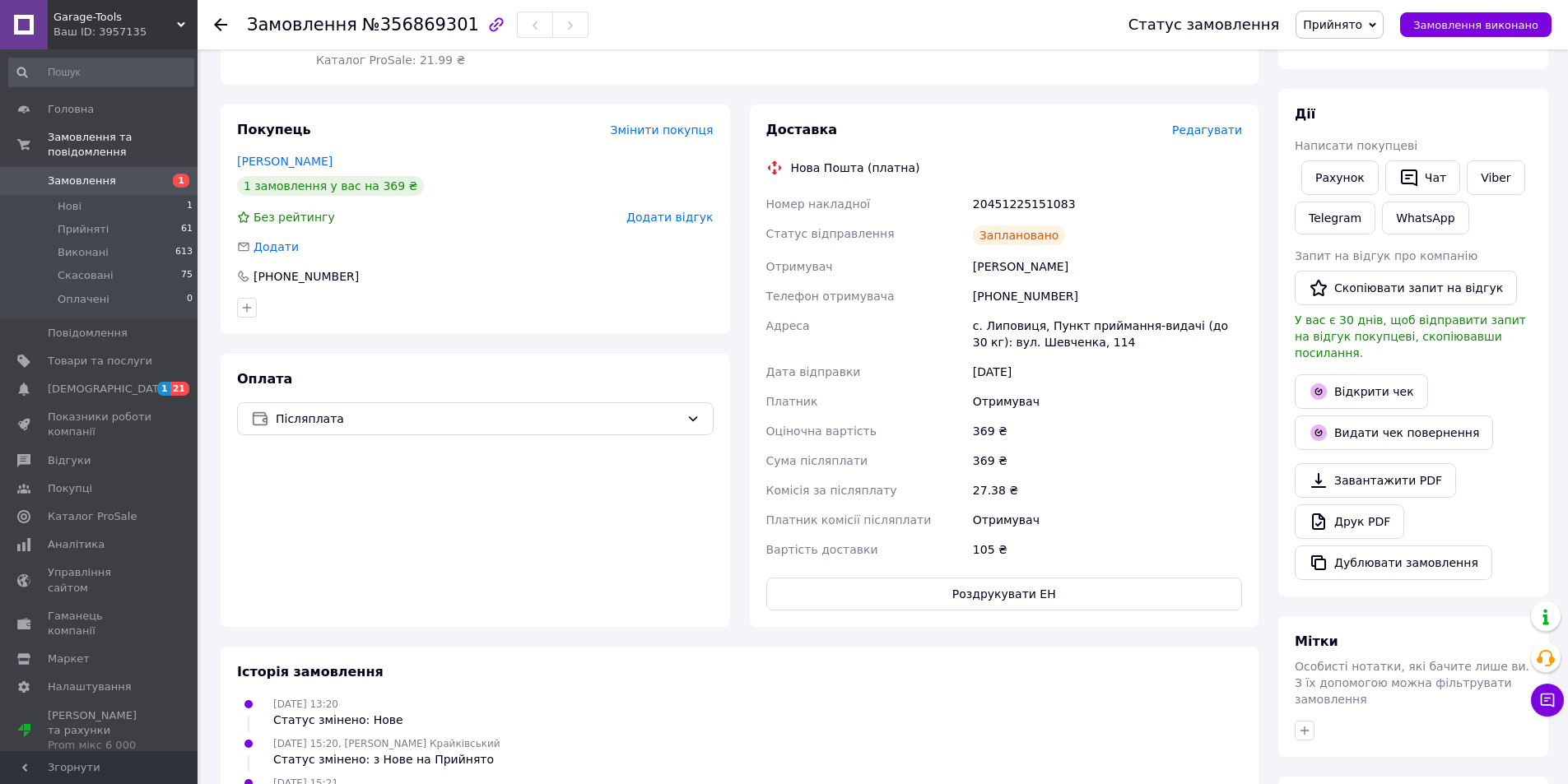
scroll to position [0, 0]
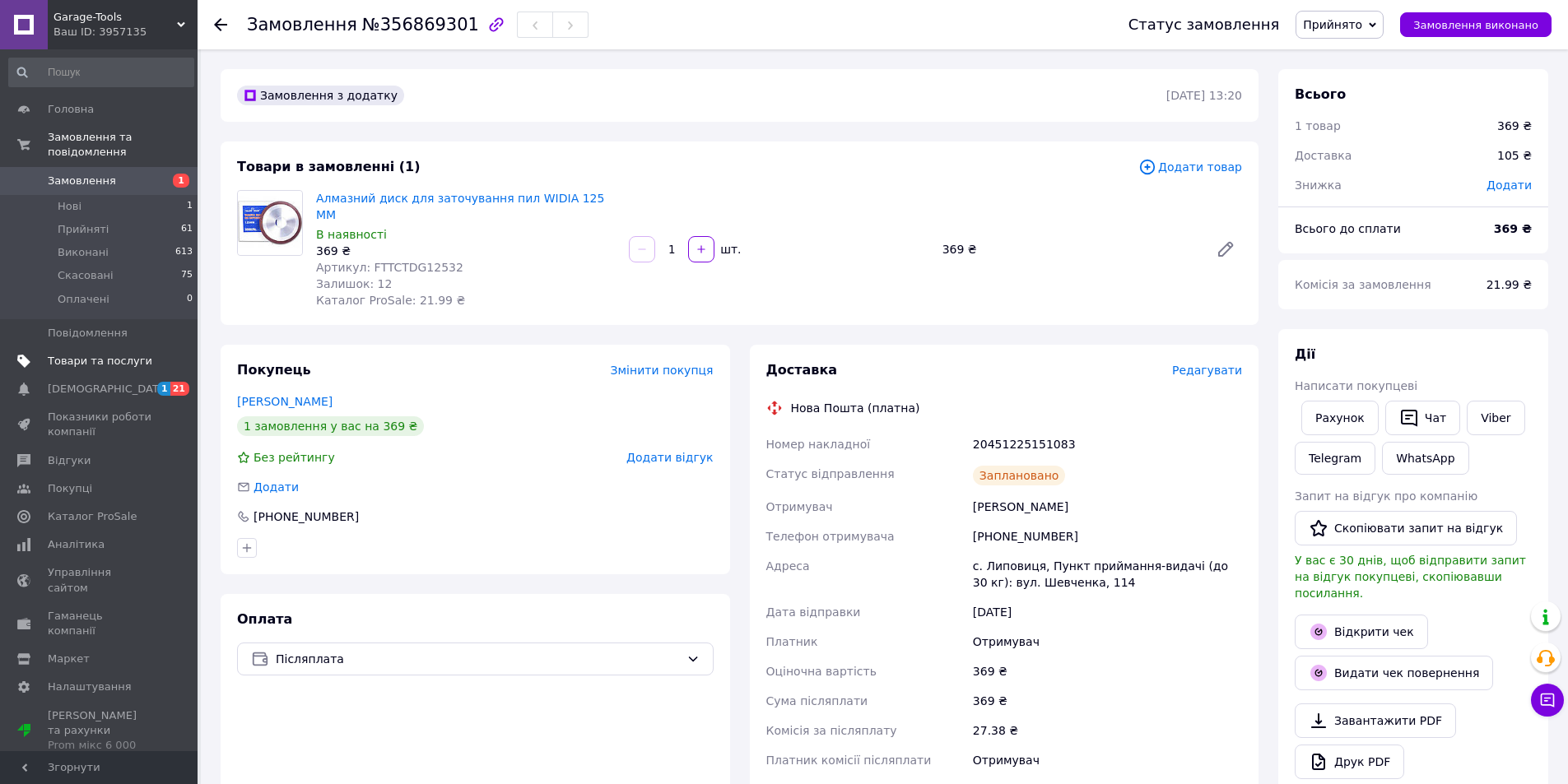
click at [122, 347] on link "Товари та послуги" at bounding box center [101, 361] width 203 height 28
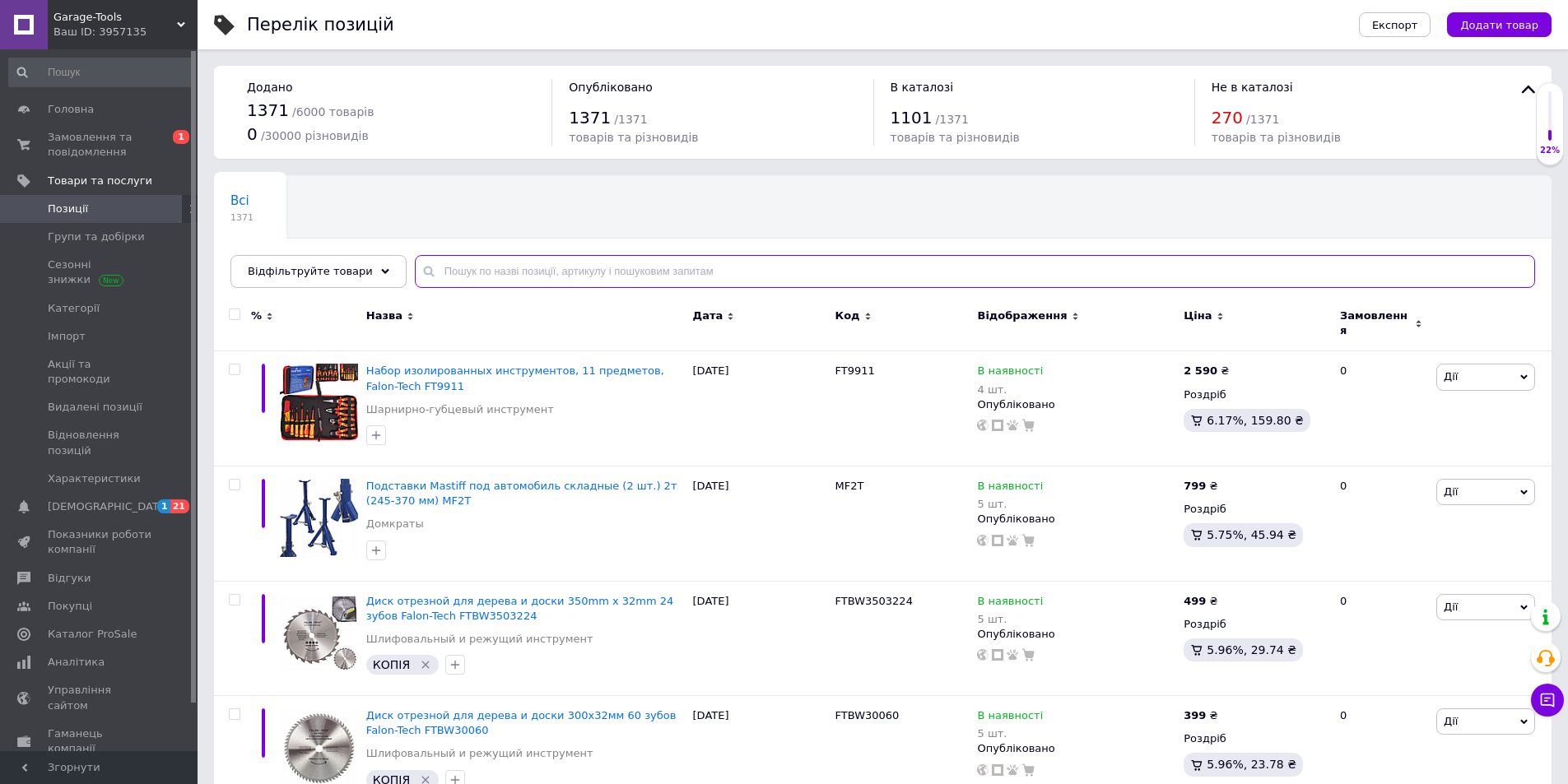
click at [477, 265] on input "text" at bounding box center [974, 271] width 1120 height 33
paste input "F-933T1"
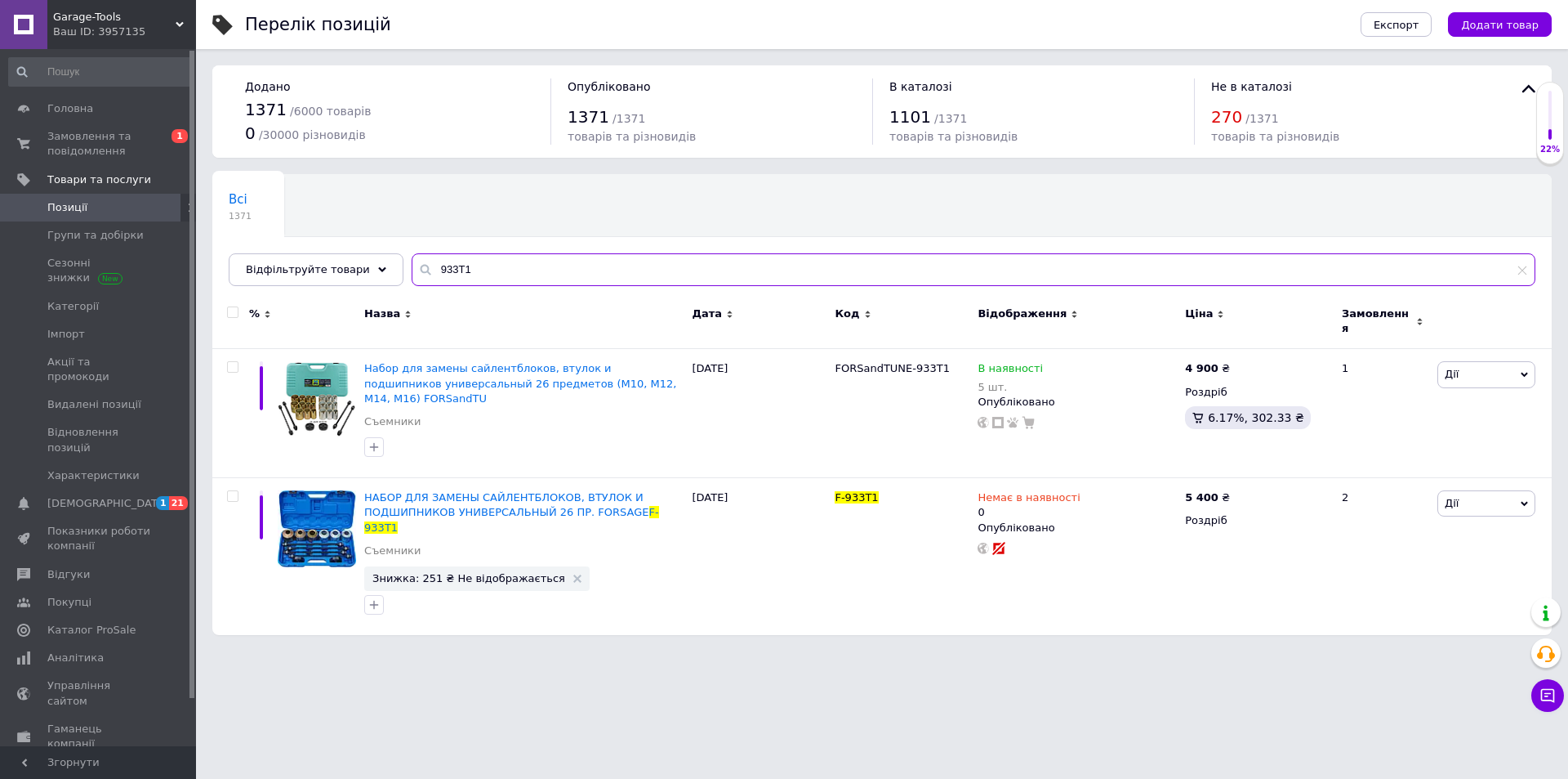
type input "933T1"
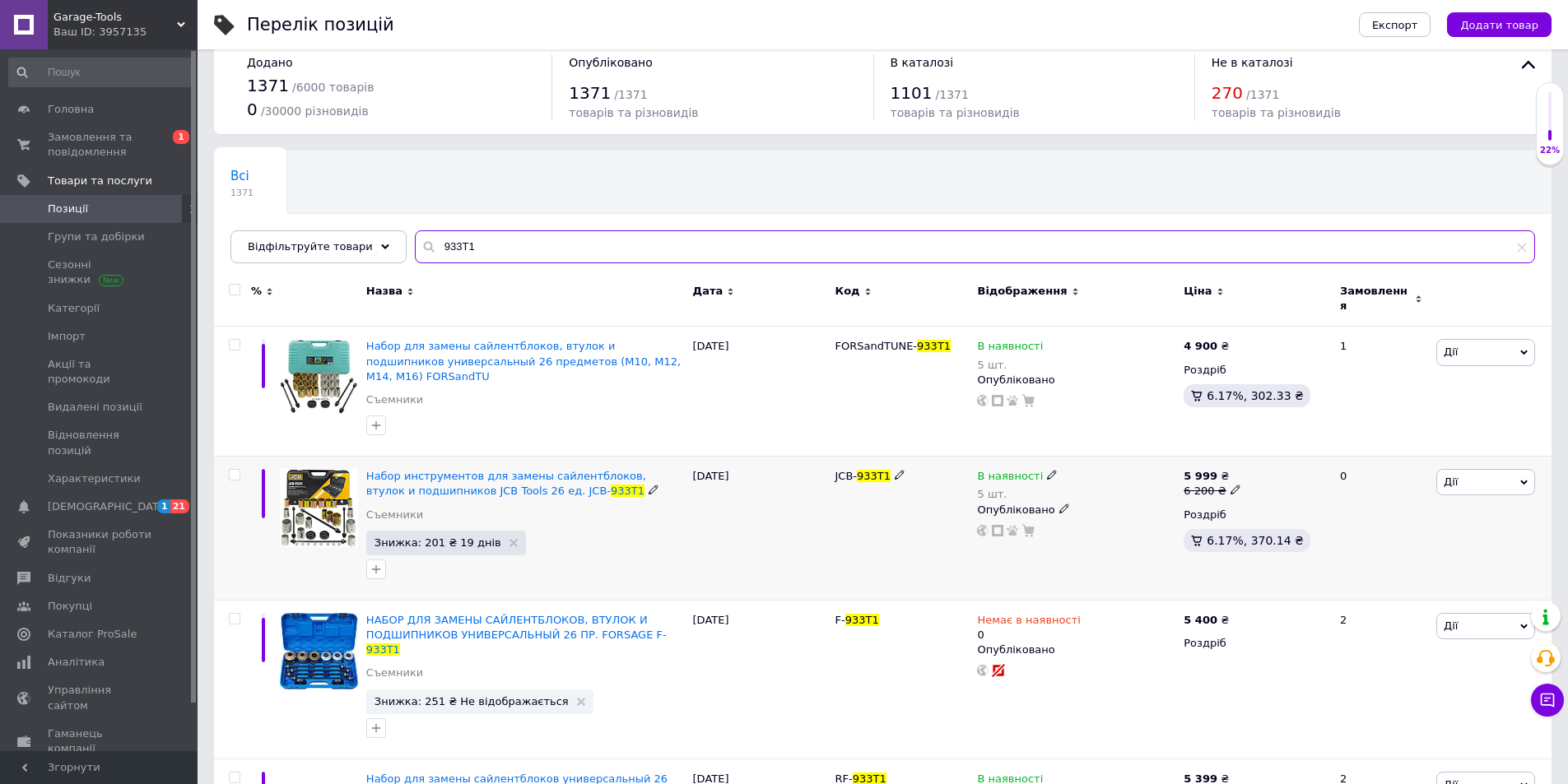
scroll to position [90, 0]
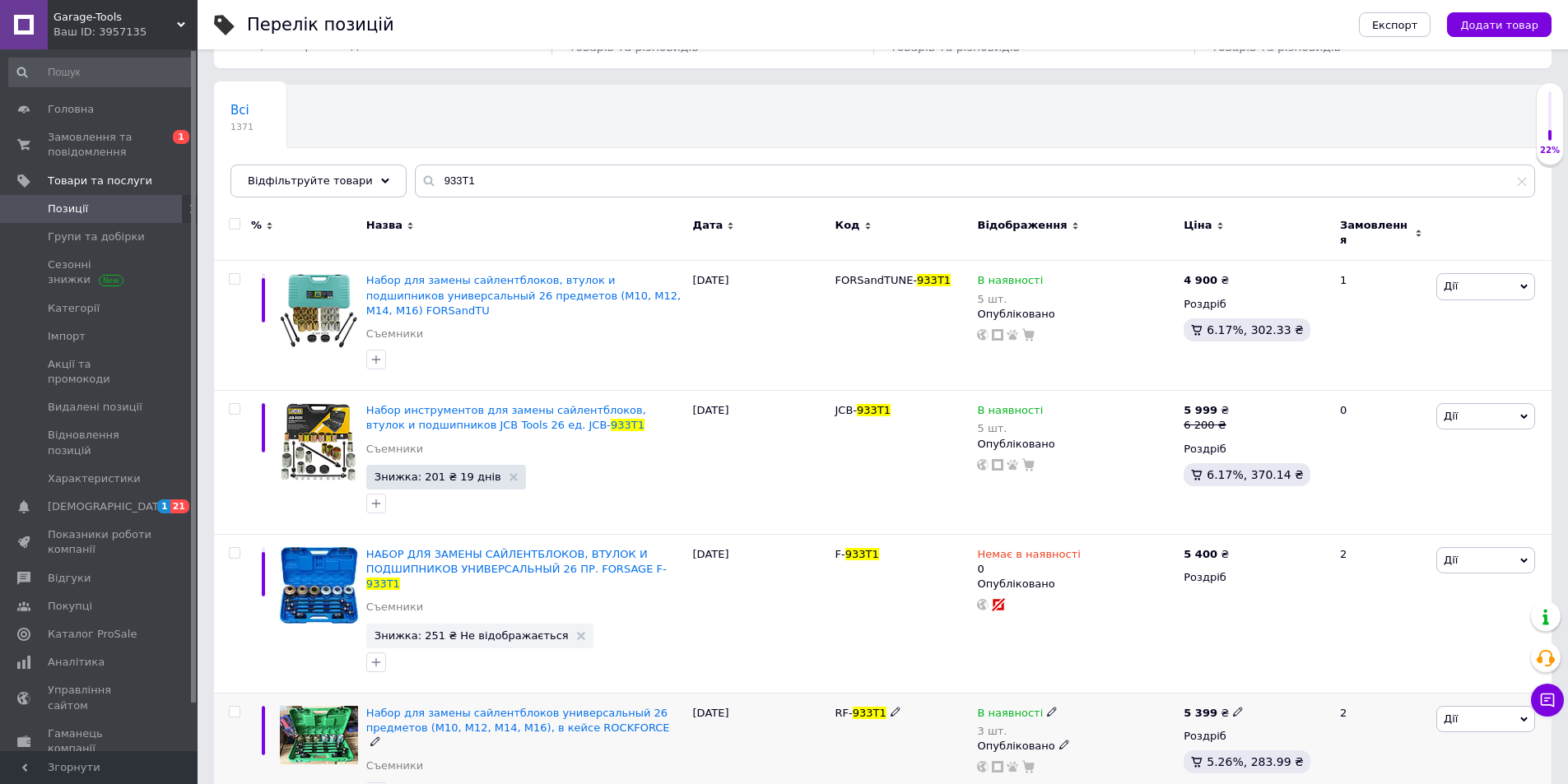
click at [1468, 706] on span "Дії" at bounding box center [1485, 719] width 99 height 27
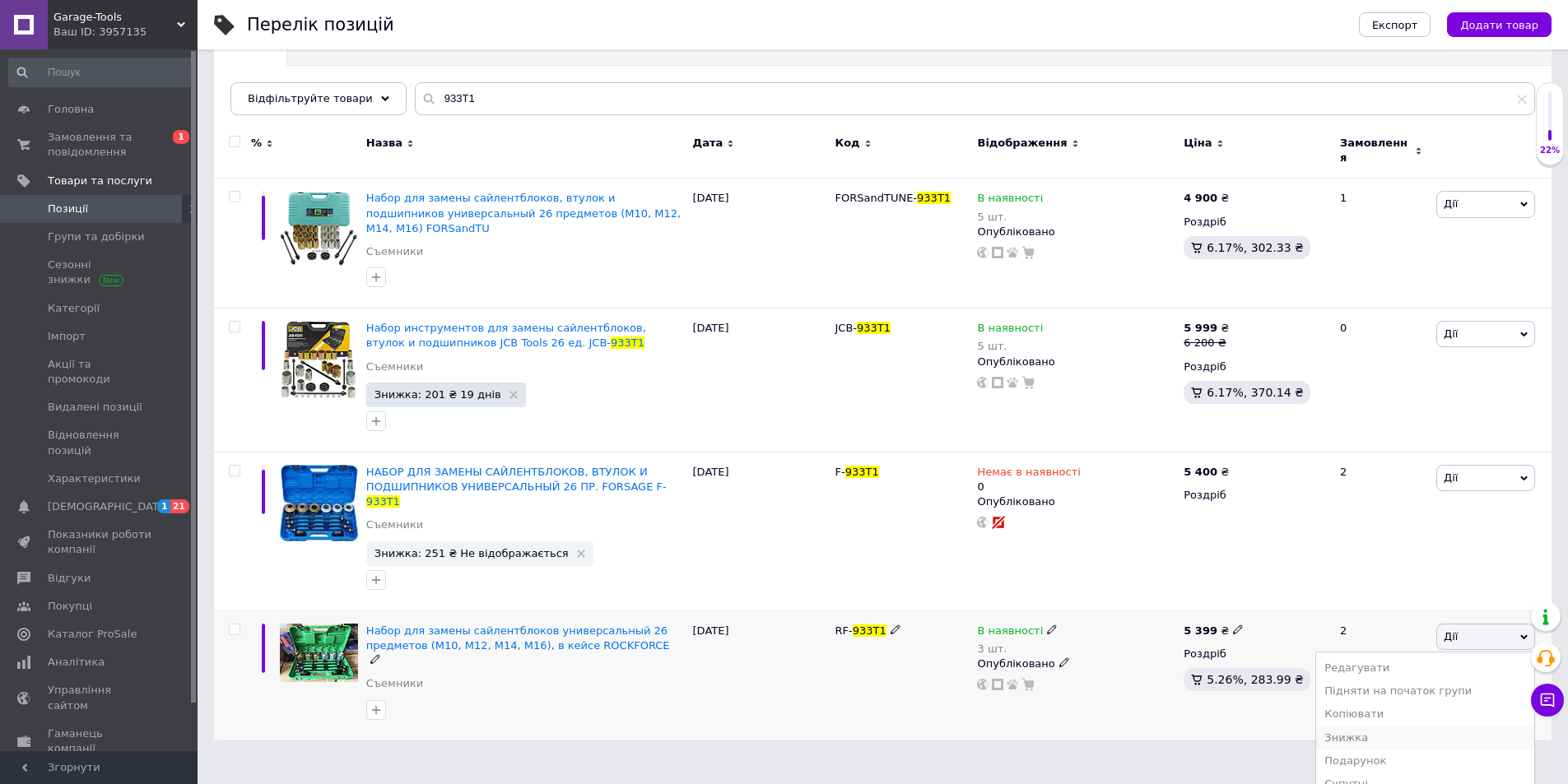
click at [1381, 726] on li "Знижка" at bounding box center [1424, 737] width 218 height 23
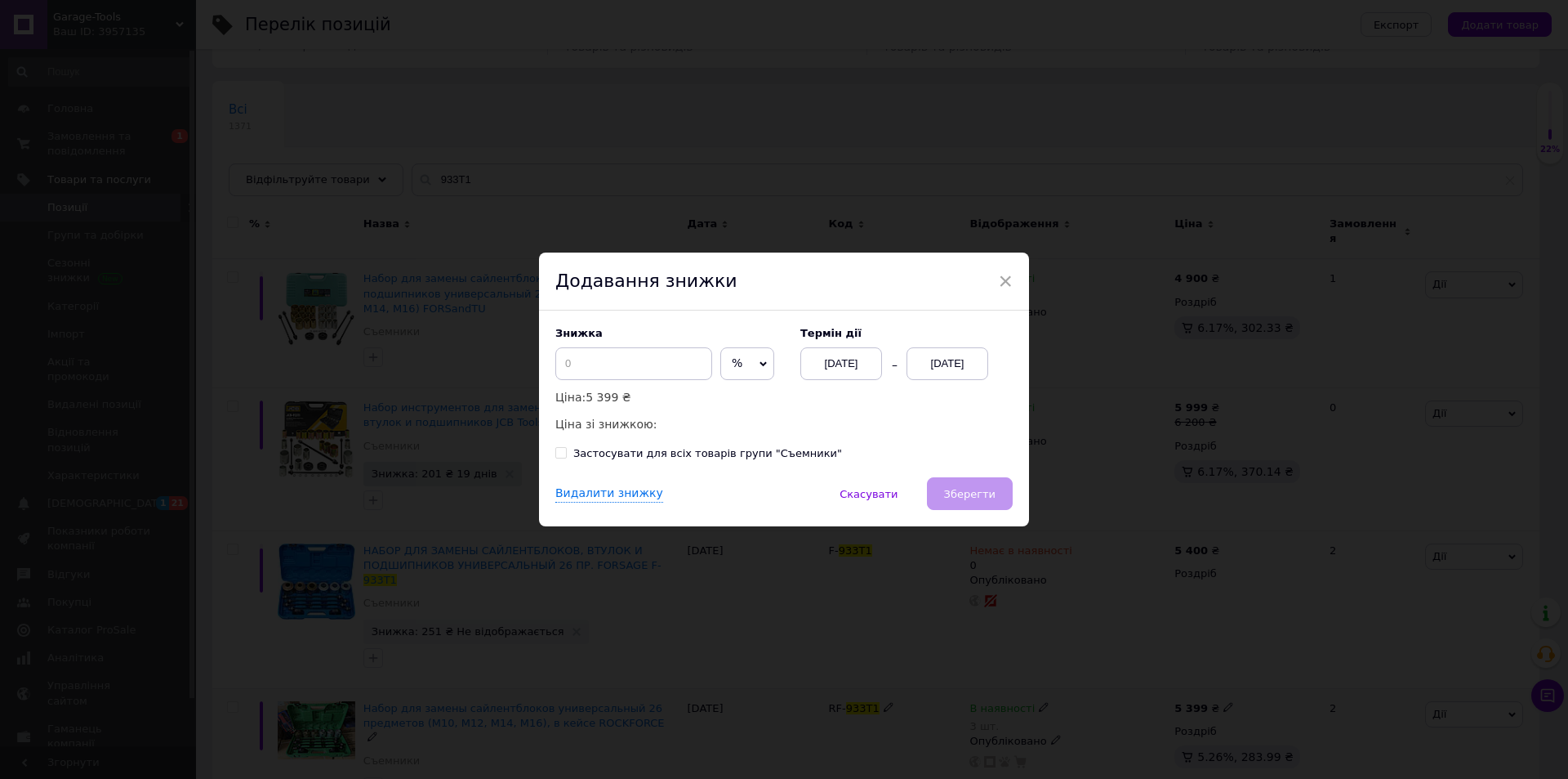
click at [741, 361] on span "%" at bounding box center [747, 364] width 54 height 33
click at [732, 403] on li "₴" at bounding box center [747, 398] width 52 height 23
click at [627, 375] on input at bounding box center [634, 364] width 157 height 33
type input "250"
click at [950, 364] on div "[DATE]" at bounding box center [947, 364] width 81 height 33
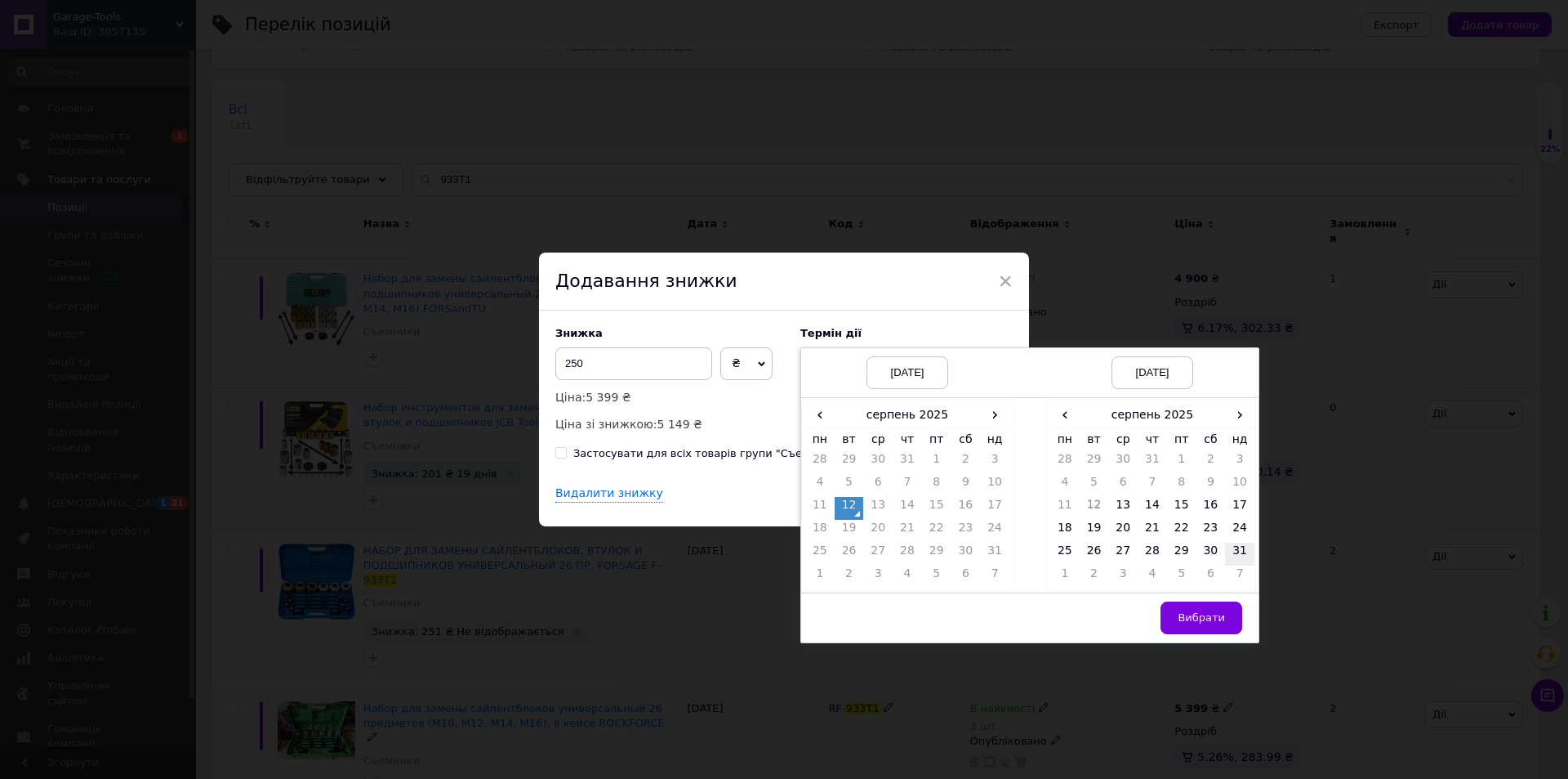
click at [1234, 548] on td "31" at bounding box center [1240, 553] width 29 height 23
click at [1187, 627] on button "Вибрати" at bounding box center [1201, 618] width 81 height 33
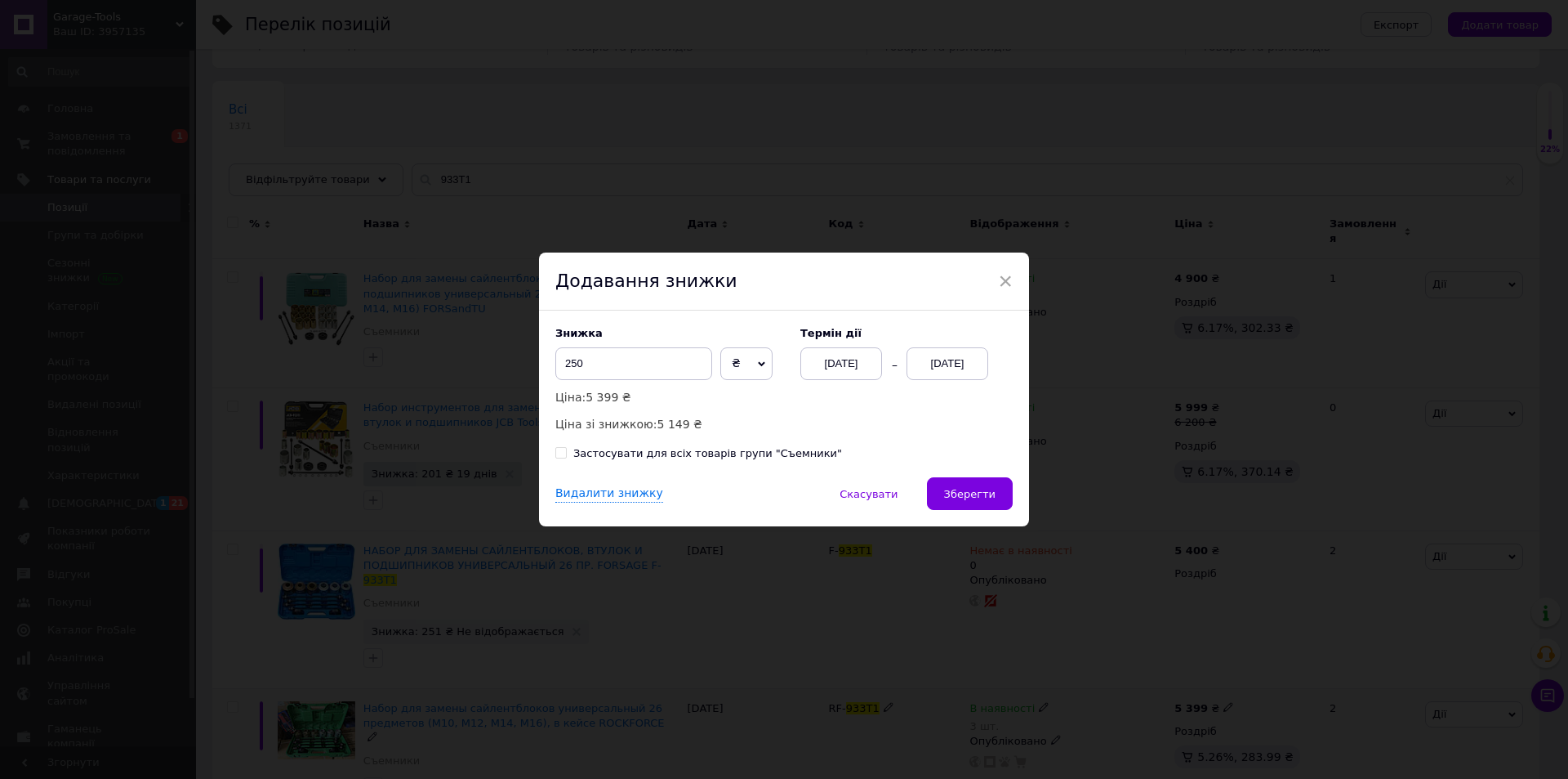
click at [986, 512] on div "Видалити знижку   Скасувати   Зберегти" at bounding box center [784, 502] width 490 height 49
click at [986, 503] on button "Зберегти" at bounding box center [969, 494] width 86 height 33
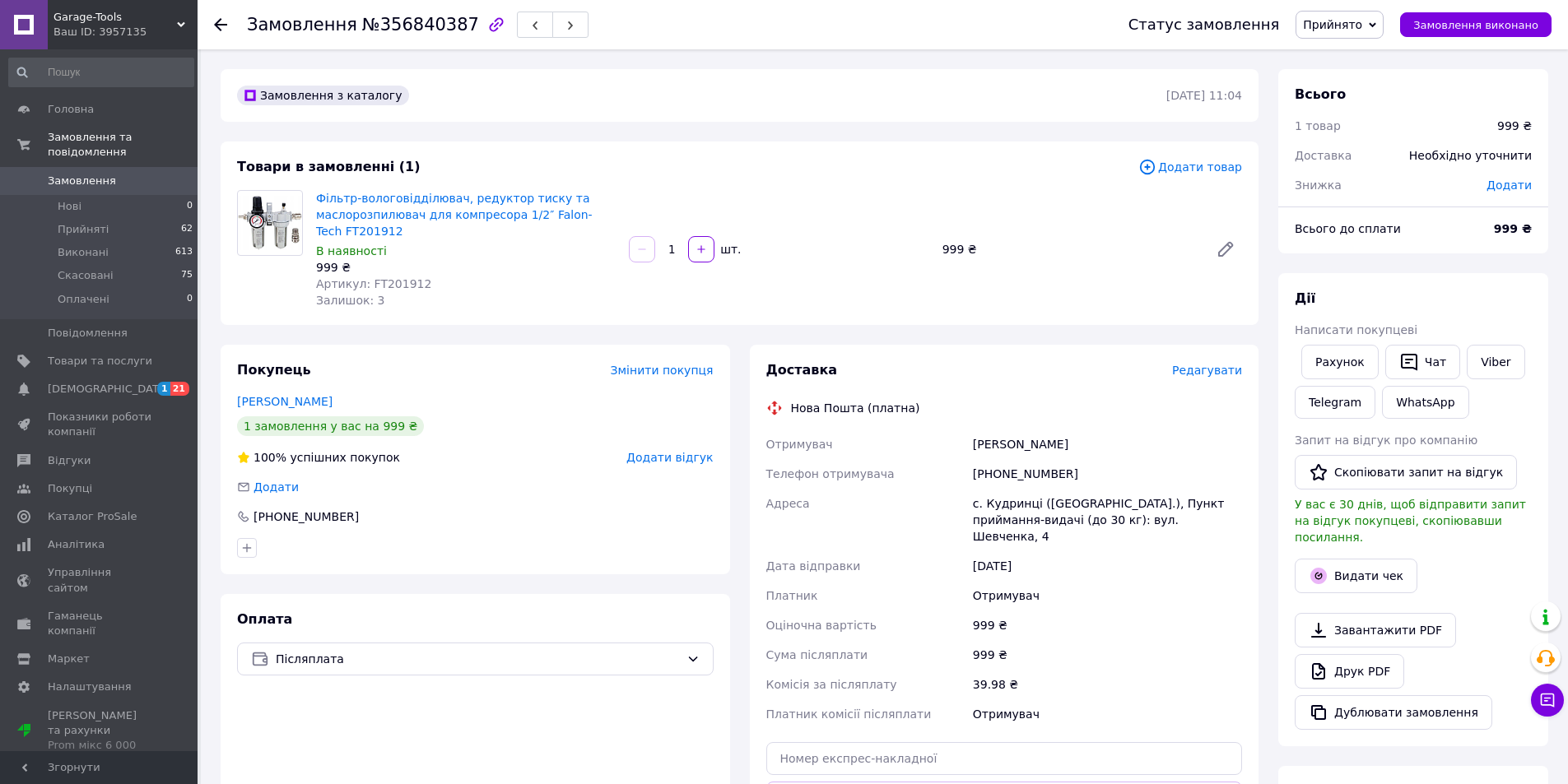
click at [1213, 379] on div "Доставка Редагувати" at bounding box center [1005, 370] width 477 height 19
click at [1213, 376] on span "Редагувати" at bounding box center [1207, 370] width 70 height 13
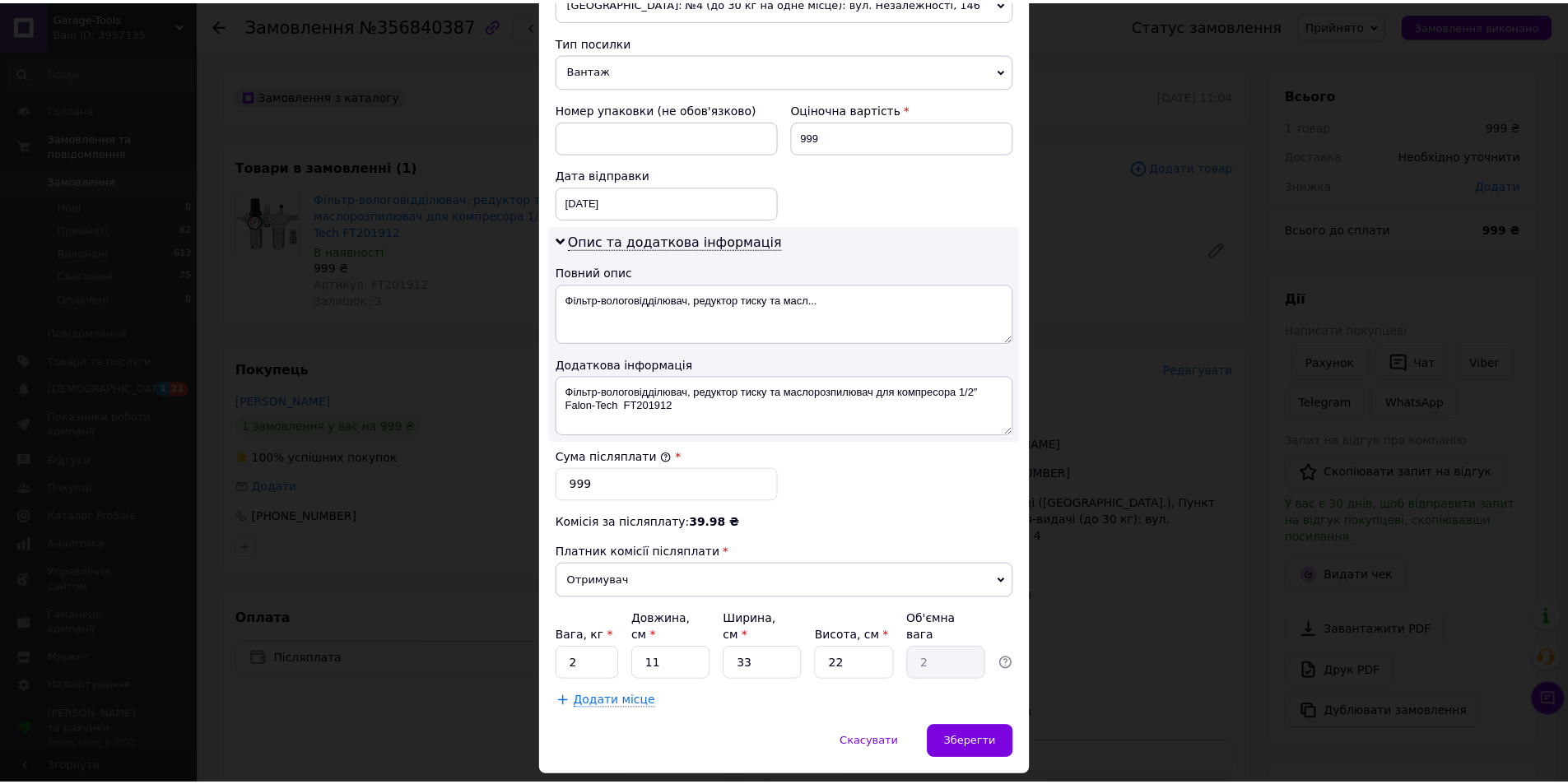
scroll to position [655, 0]
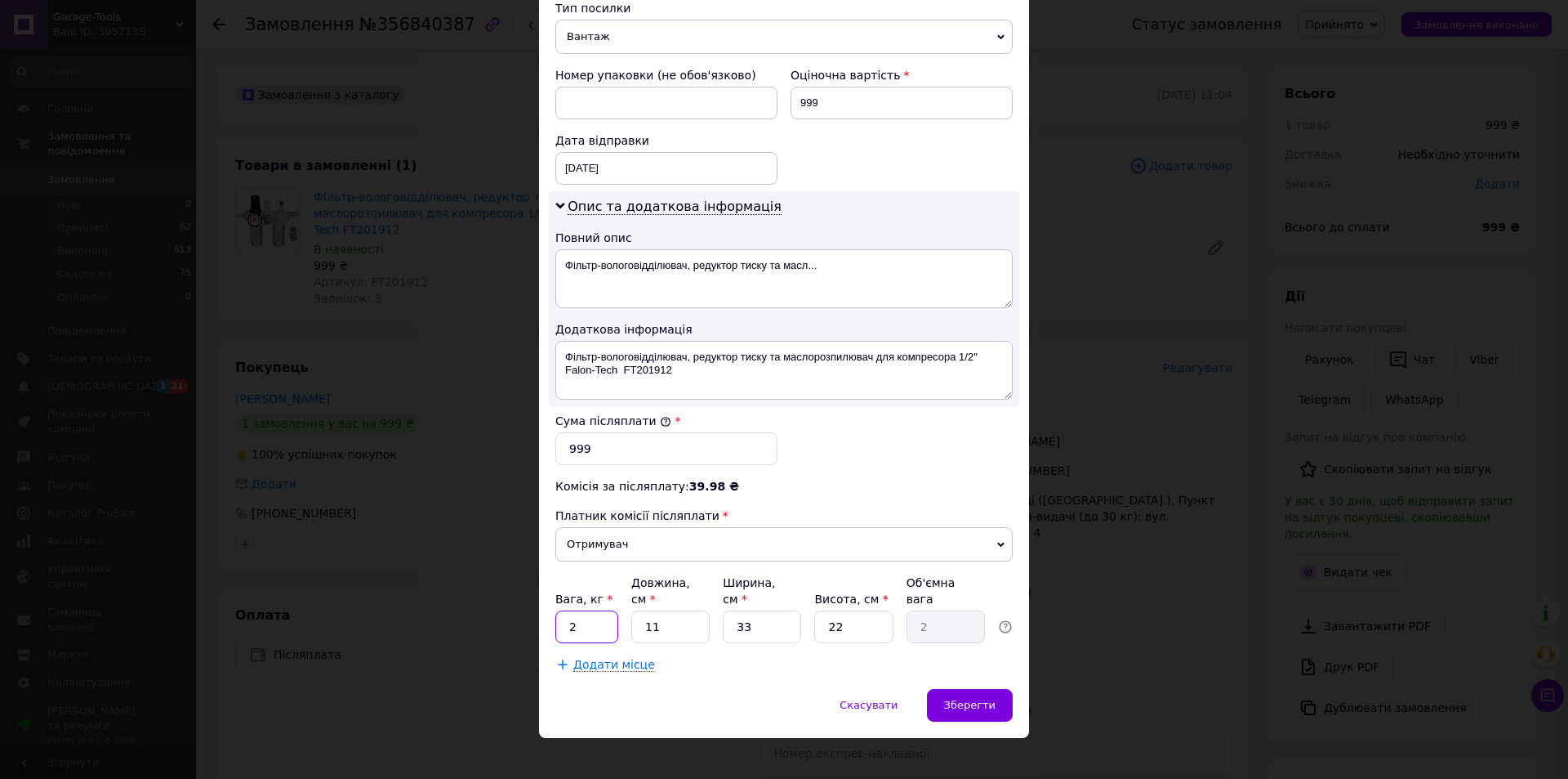
click at [594, 614] on input "2" at bounding box center [587, 627] width 63 height 33
click at [668, 611] on input "11" at bounding box center [671, 627] width 79 height 33
click at [739, 611] on input "33" at bounding box center [762, 627] width 79 height 33
drag, startPoint x: 761, startPoint y: 609, endPoint x: 698, endPoint y: 606, distance: 63.1
click at [698, 606] on div "Вага, кг * 2 Довжина, см * 11 Ширина, см * 33 Висота, см * 22 Об'ємна вага 2" at bounding box center [784, 608] width 458 height 69
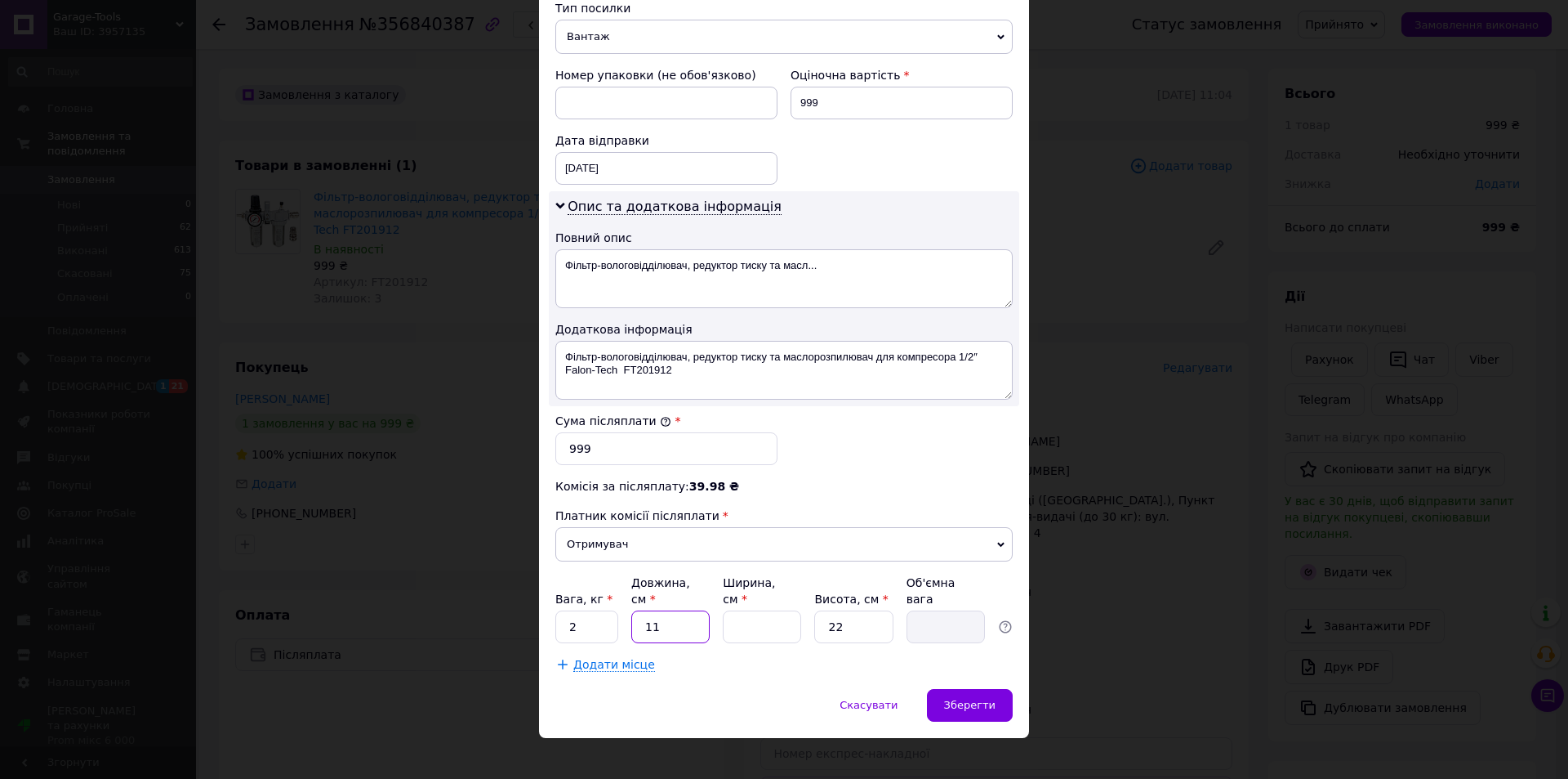
click at [668, 611] on input "11" at bounding box center [671, 627] width 79 height 33
type input "1"
type input "23"
click at [753, 614] on input "Ширина, см *" at bounding box center [762, 627] width 79 height 33
type input "2"
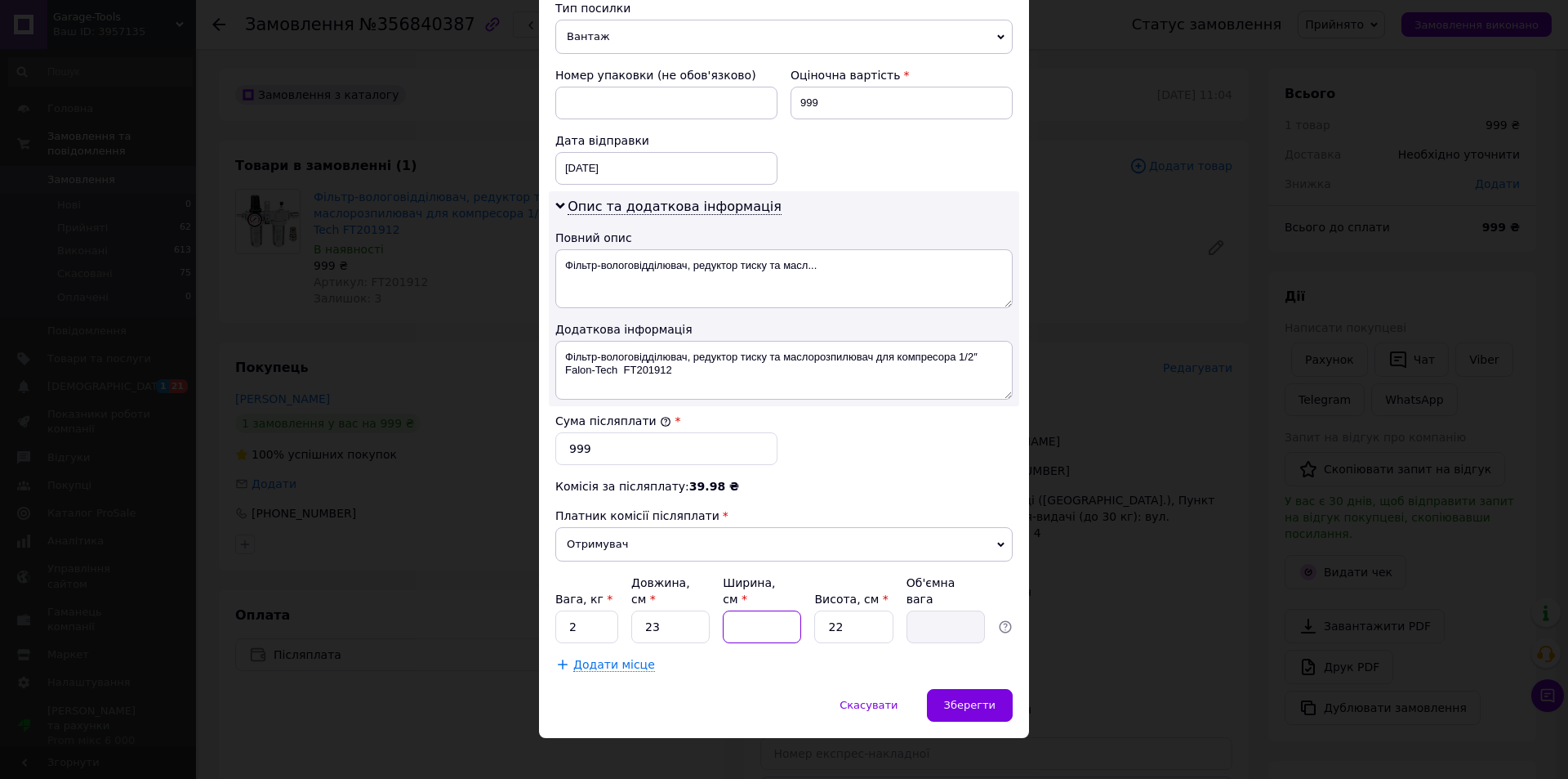
type input "0.25"
type input "20"
type input "2.53"
type input "20"
drag, startPoint x: 872, startPoint y: 615, endPoint x: 761, endPoint y: 606, distance: 111.4
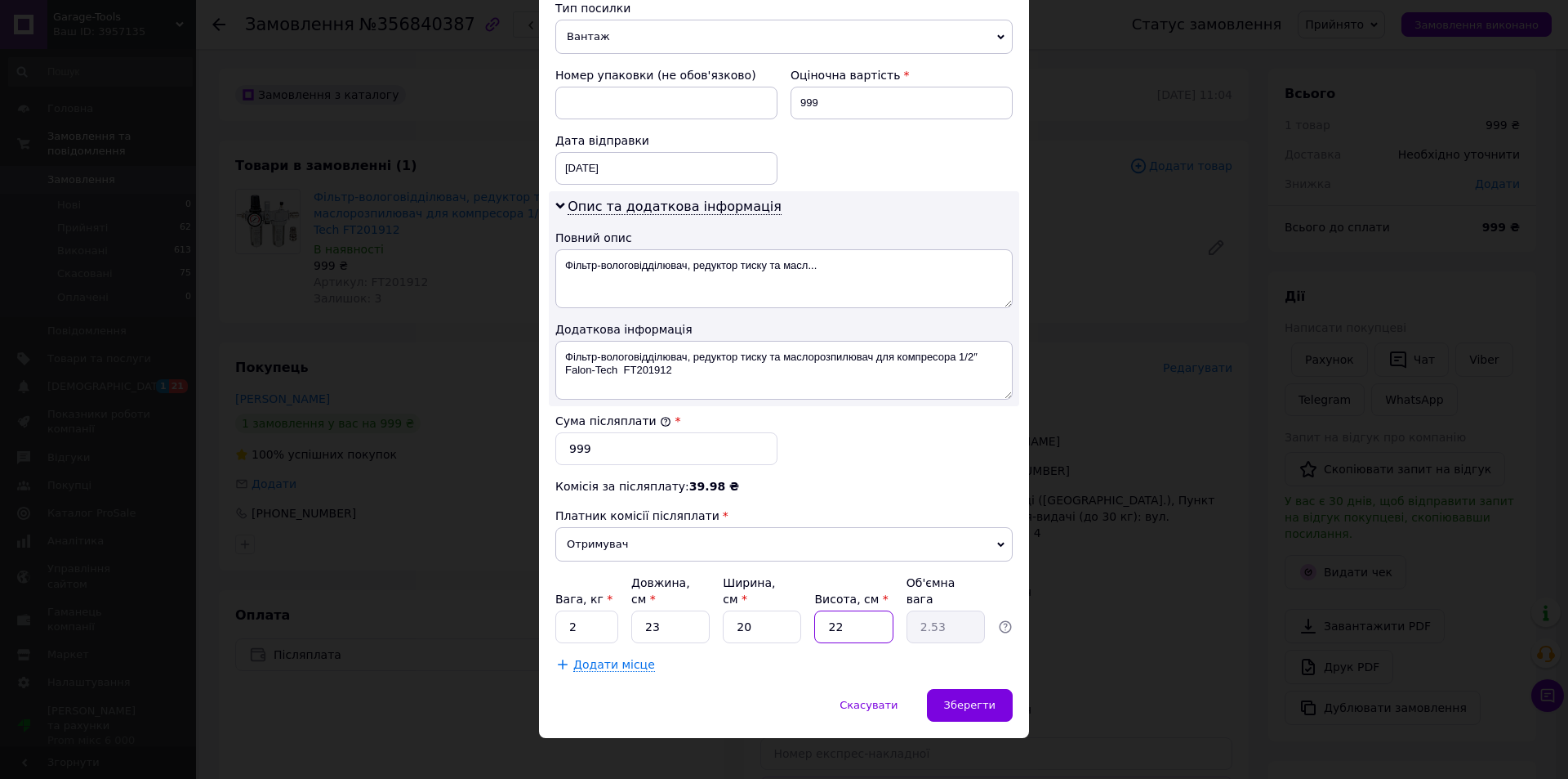
click at [768, 607] on div "Вага, кг * 2 Довжина, см * 23 Ширина, см * 20 Висота, см * 22 Об'ємна вага 2.53" at bounding box center [784, 608] width 458 height 69
type input "5"
type input "0.57"
type input "5"
click at [1010, 689] on div "Зберегти" at bounding box center [969, 705] width 86 height 33
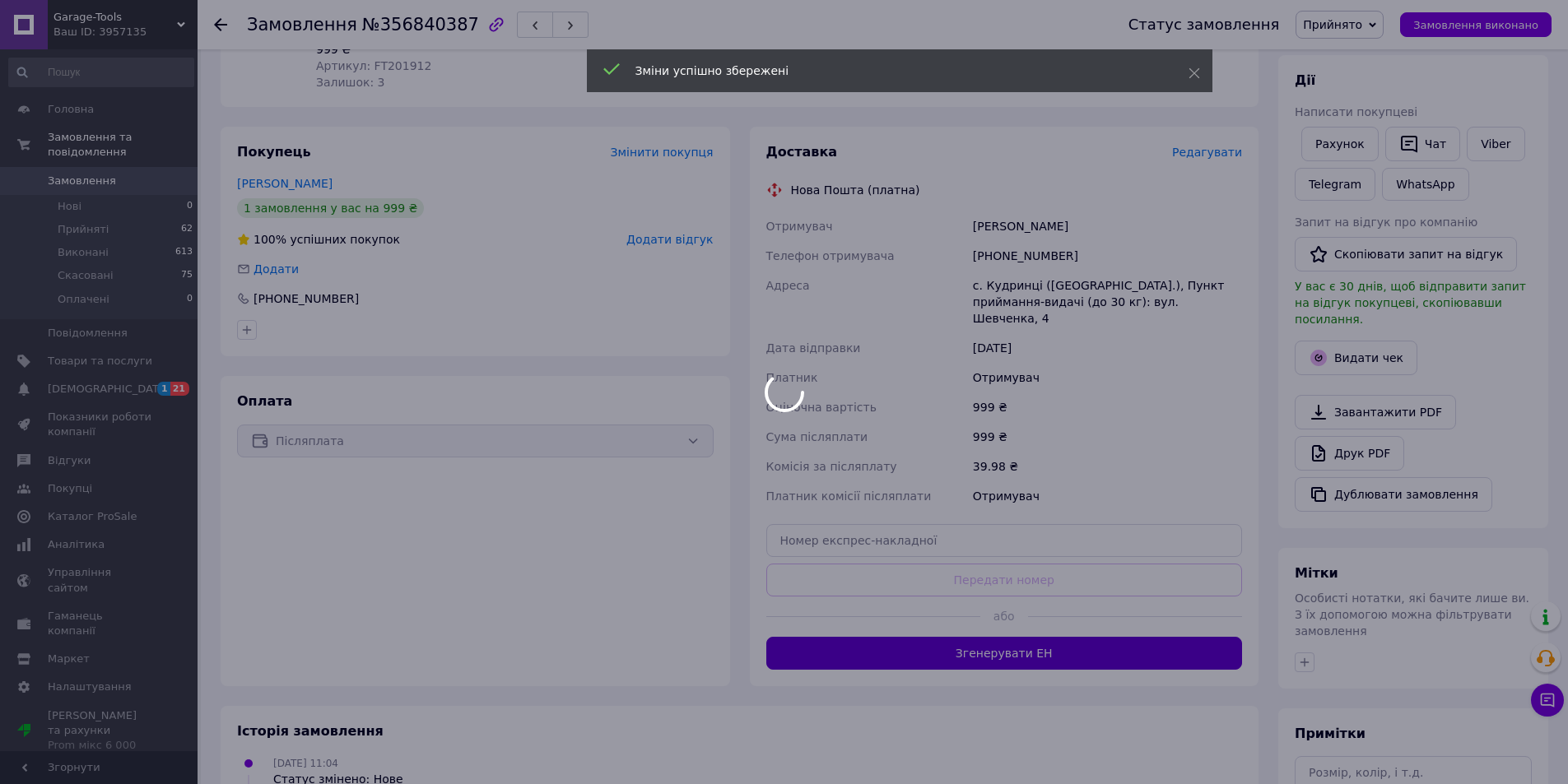
scroll to position [247, 0]
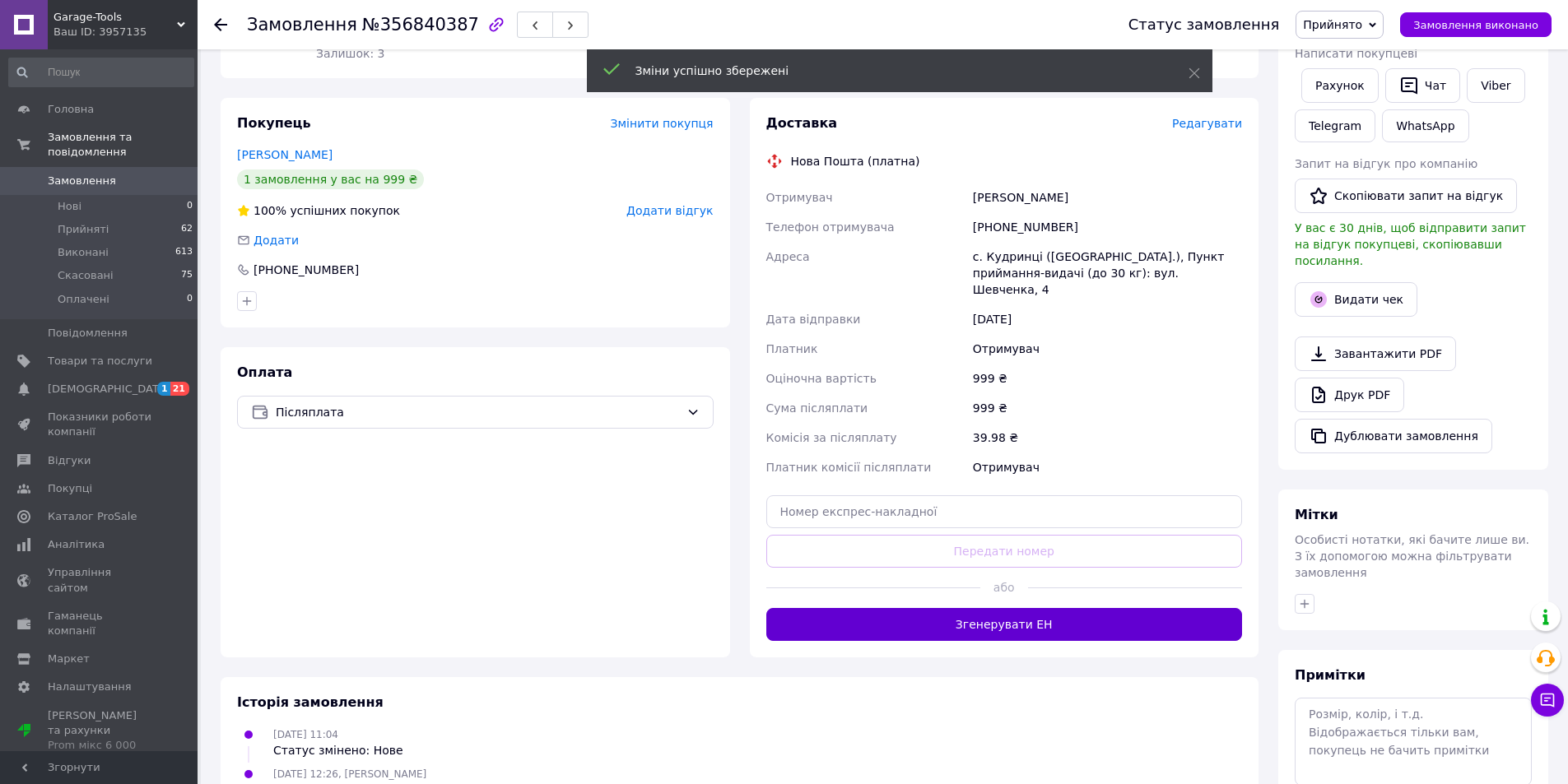
click at [1019, 608] on button "Згенерувати ЕН" at bounding box center [1005, 625] width 477 height 33
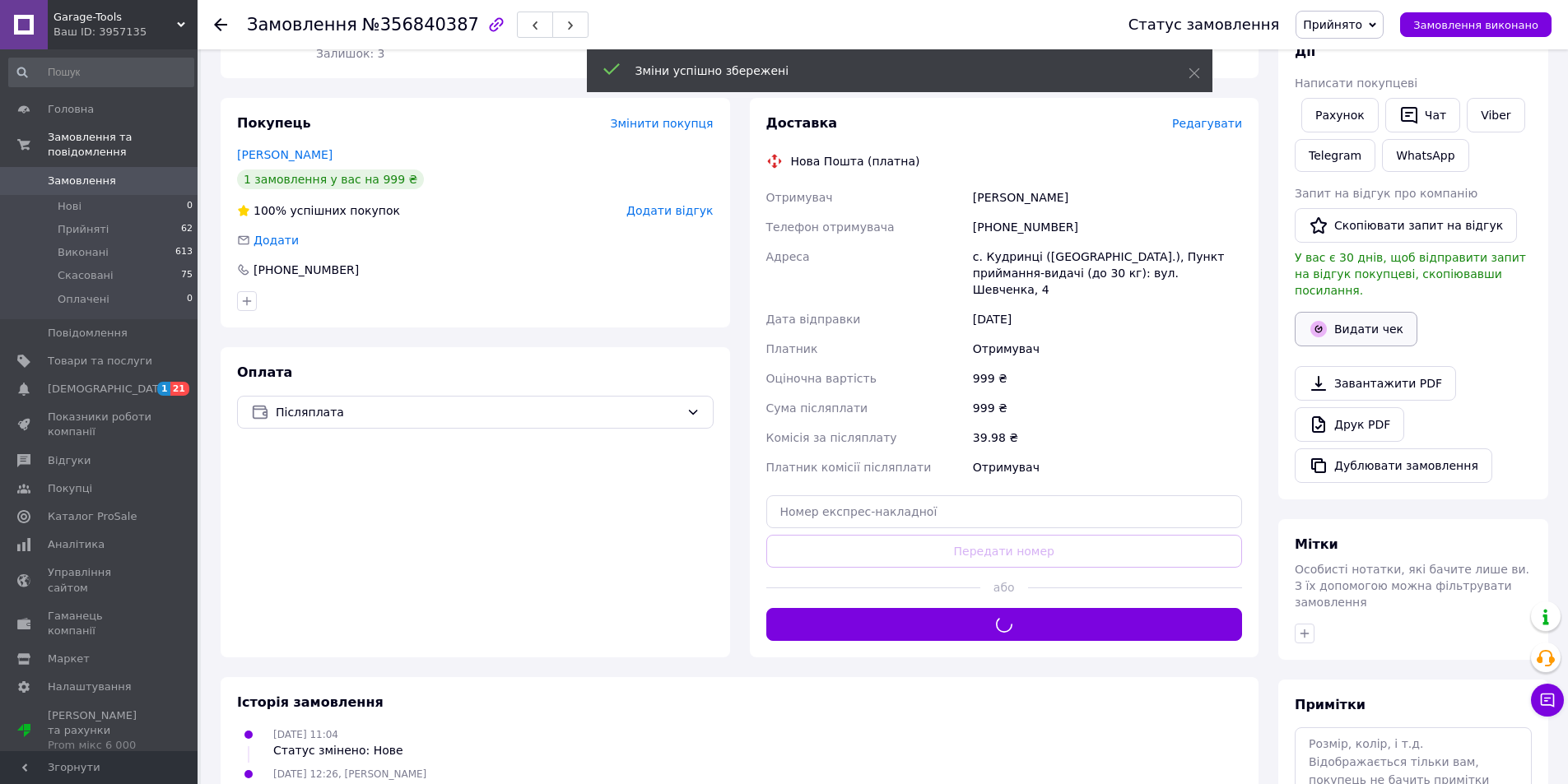
click at [1330, 322] on button "Видати чек" at bounding box center [1355, 329] width 122 height 35
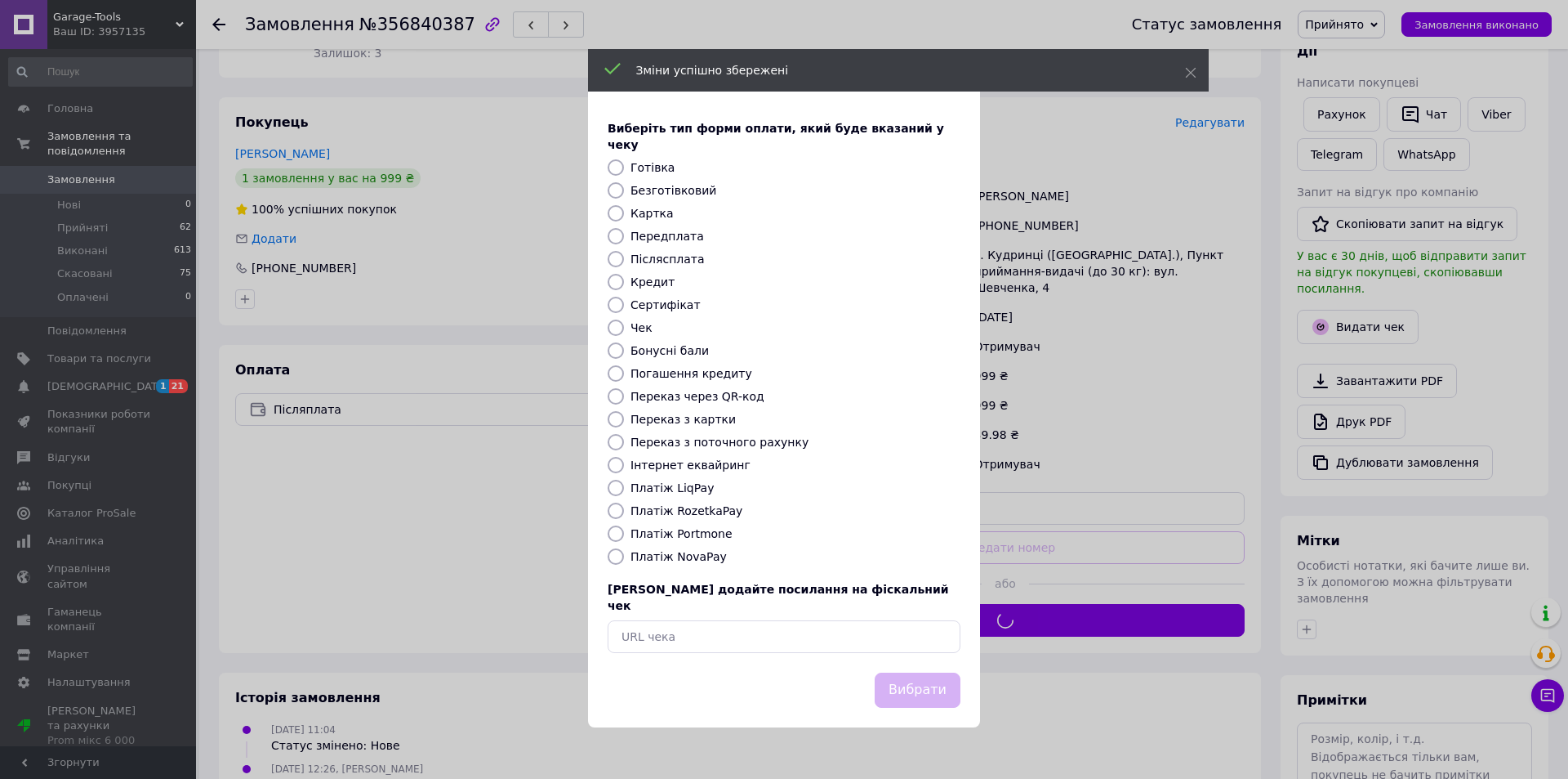
click at [674, 188] on label "Безготівковий" at bounding box center [673, 190] width 86 height 13
click at [624, 188] on input "Безготівковий" at bounding box center [616, 190] width 16 height 16
radio input "true"
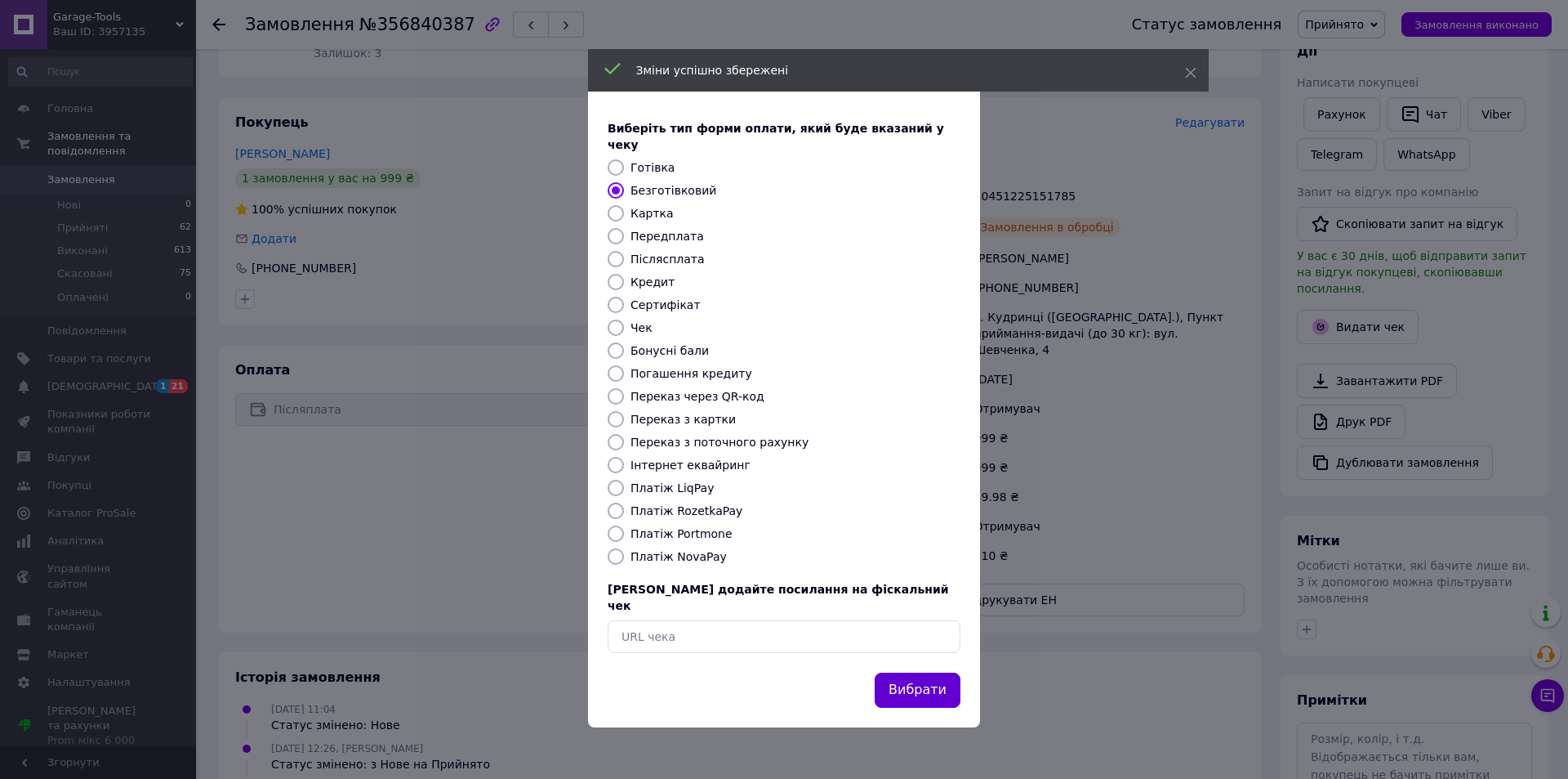
click at [892, 673] on button "Вибрати" at bounding box center [917, 690] width 86 height 35
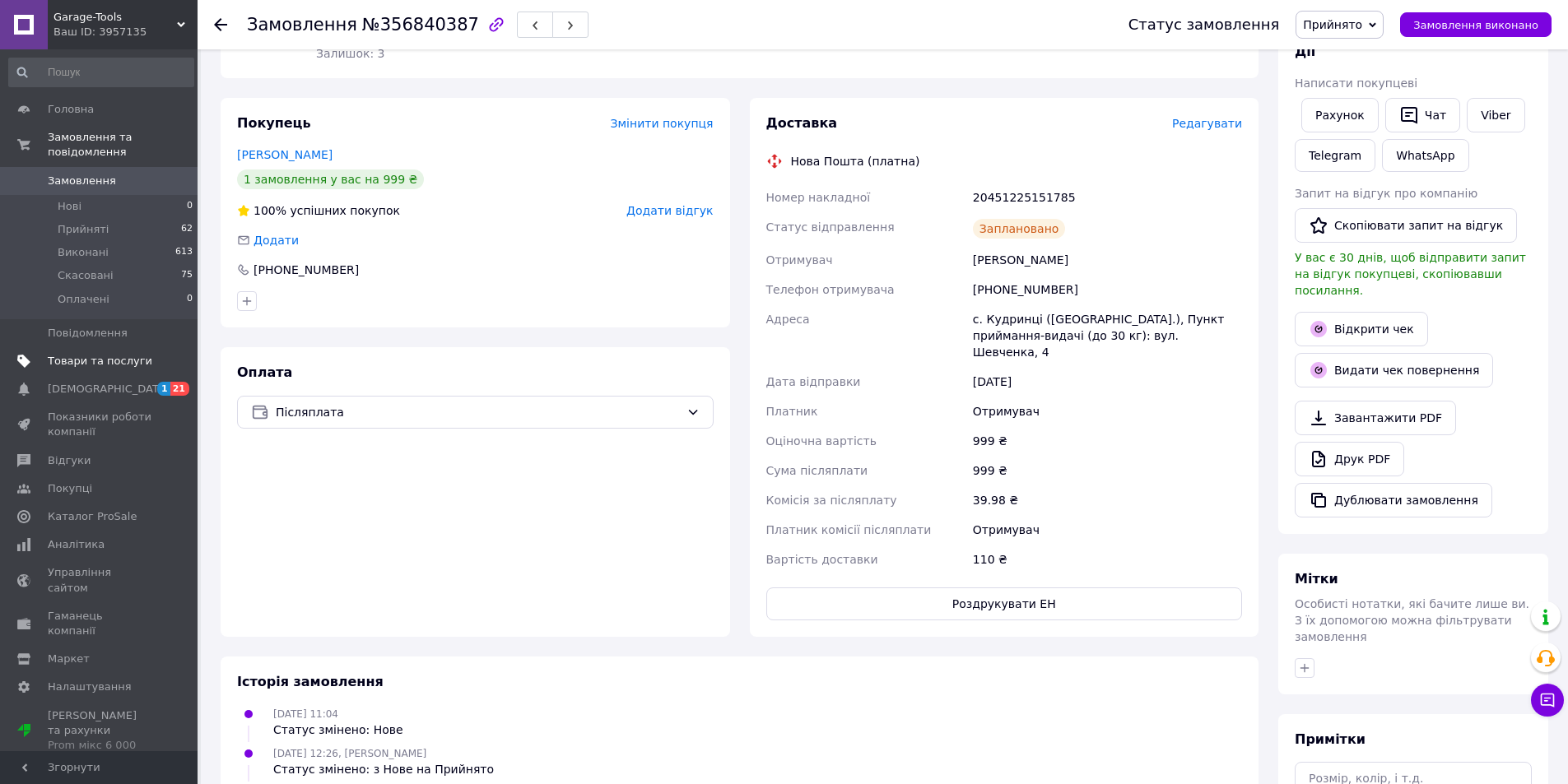
click at [119, 347] on link "Товари та послуги" at bounding box center [101, 361] width 203 height 28
